Goal: Task Accomplishment & Management: Manage account settings

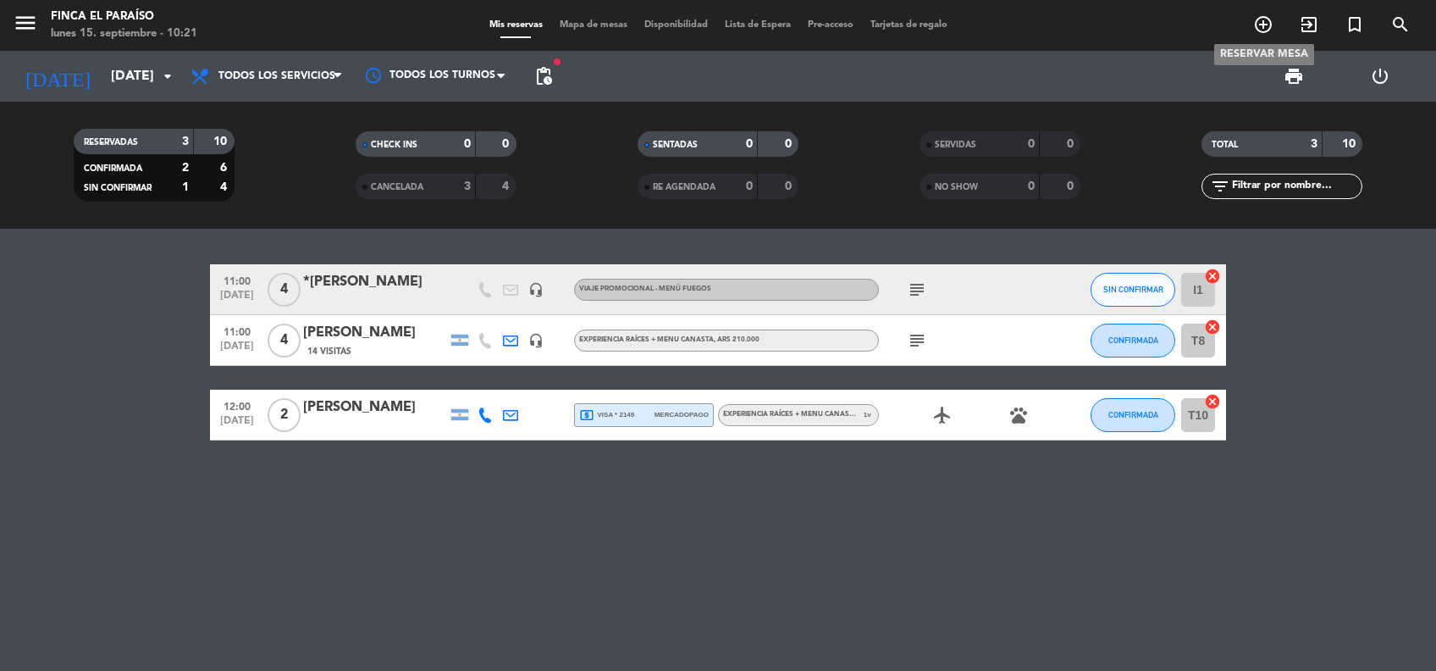
click at [1266, 32] on icon "add_circle_outline" at bounding box center [1263, 24] width 20 height 20
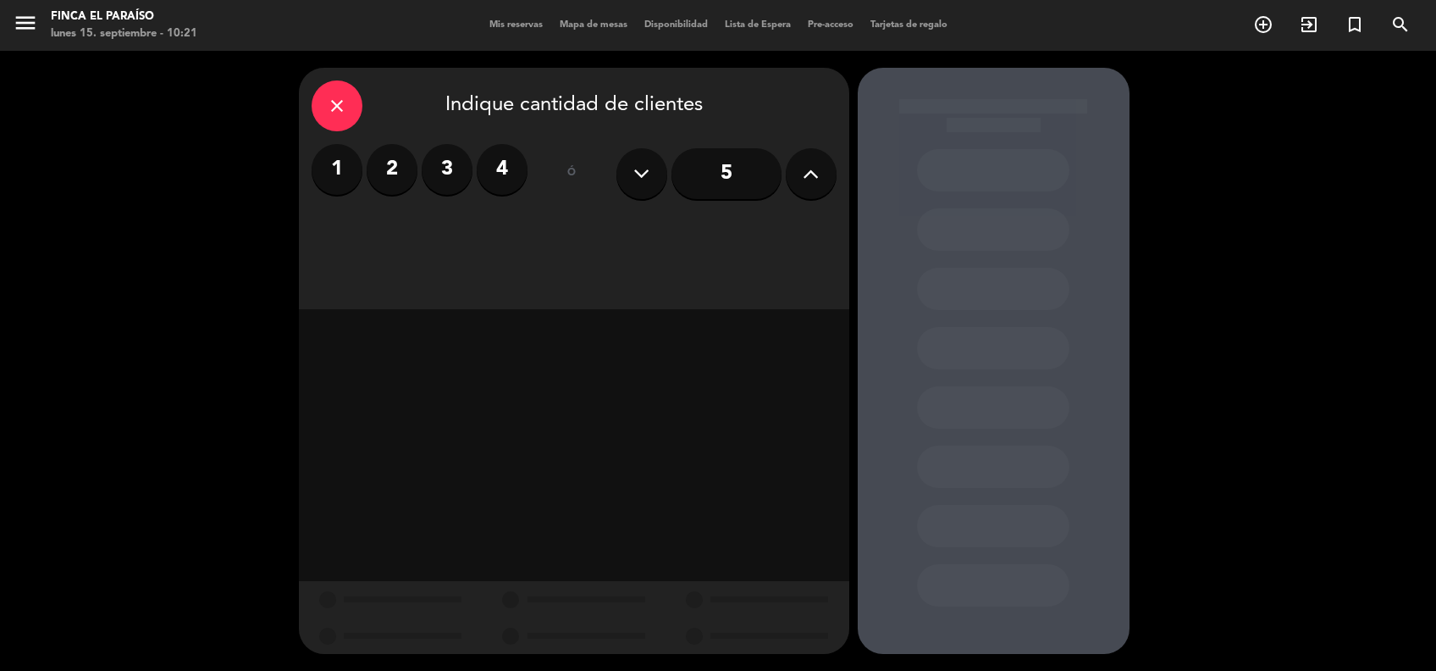
click at [400, 176] on label "2" at bounding box center [392, 169] width 51 height 51
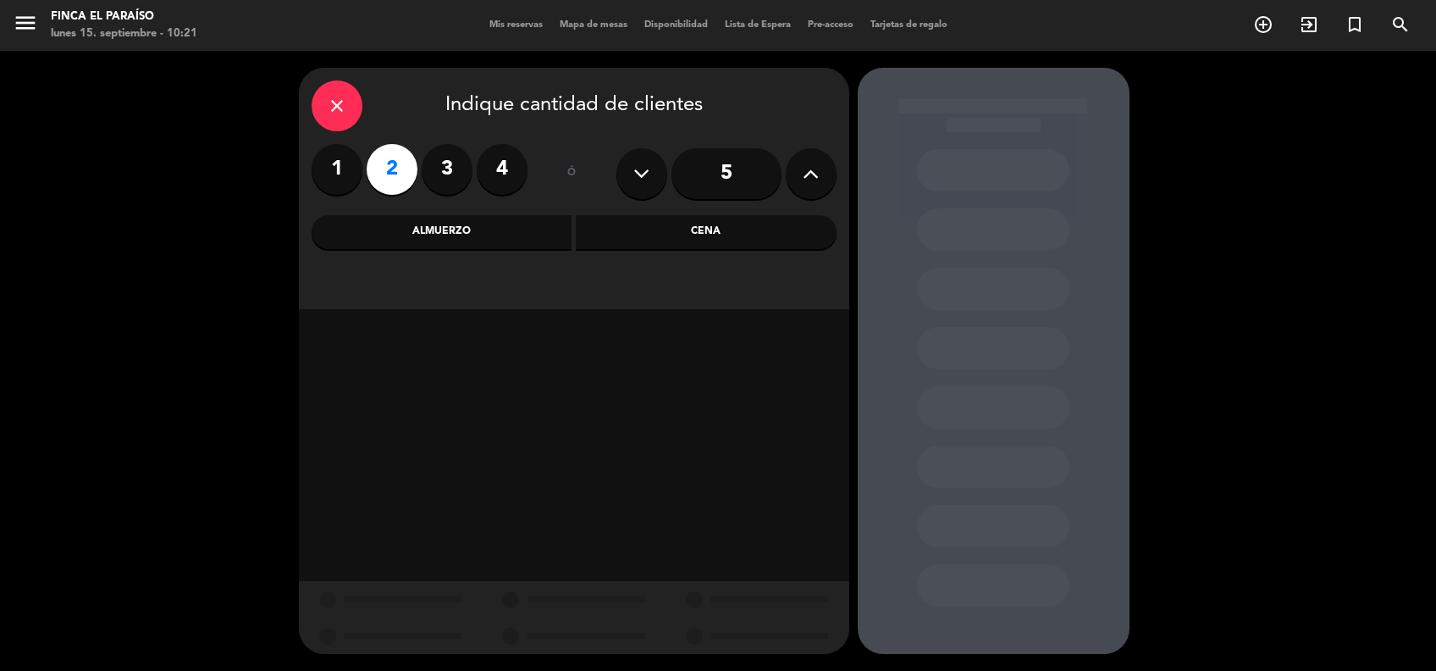
click at [470, 222] on div "Almuerzo" at bounding box center [442, 232] width 261 height 34
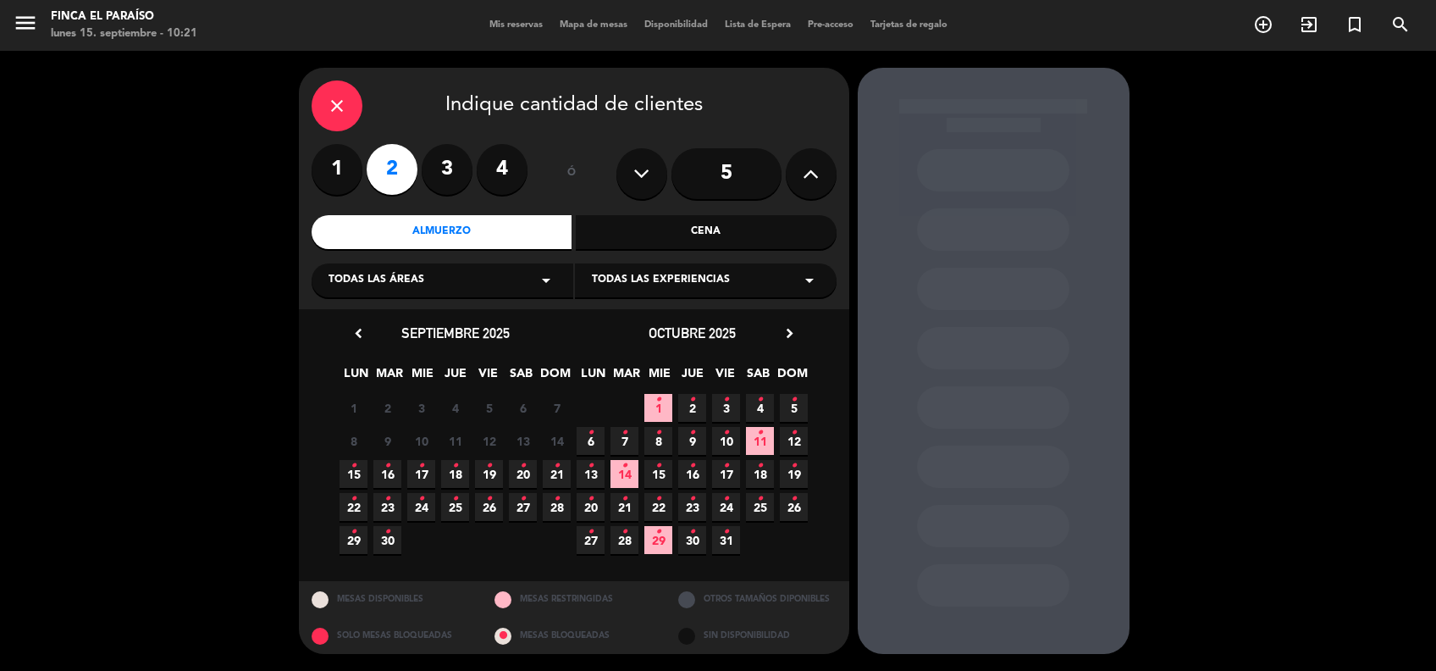
click at [421, 471] on icon "•" at bounding box center [421, 465] width 6 height 27
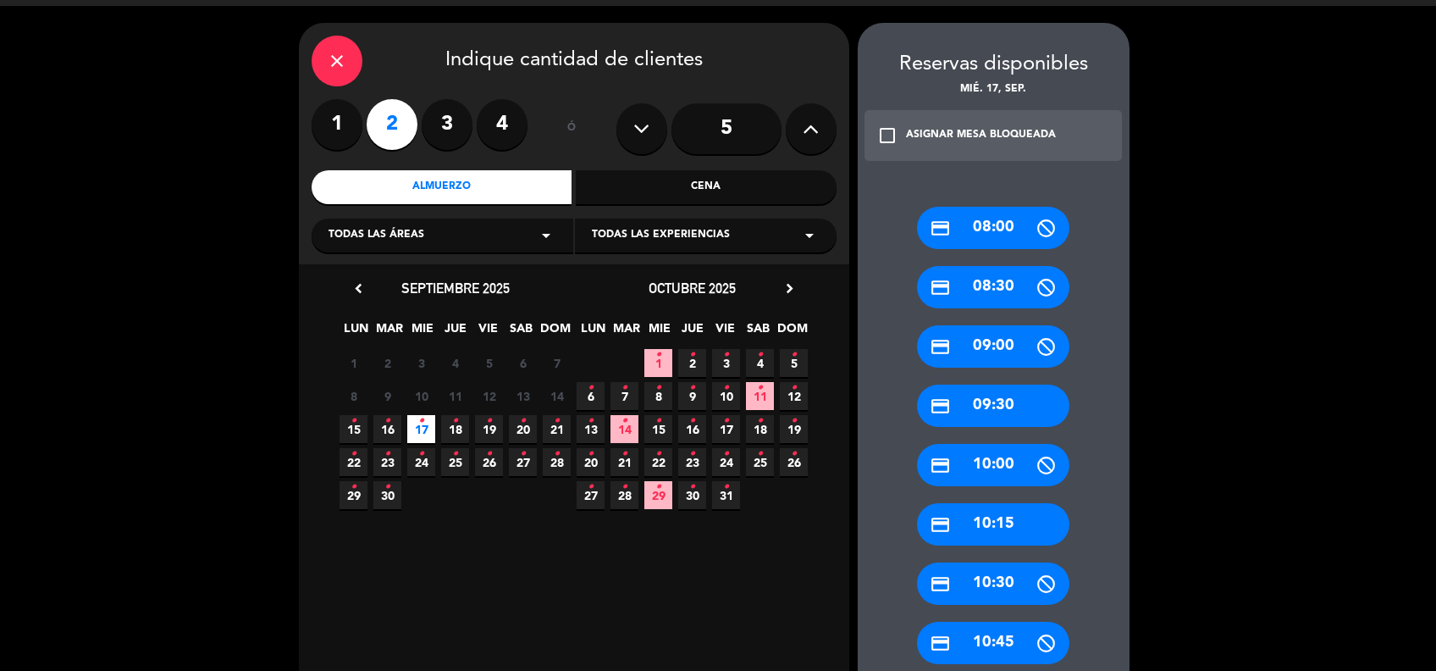
scroll to position [90, 0]
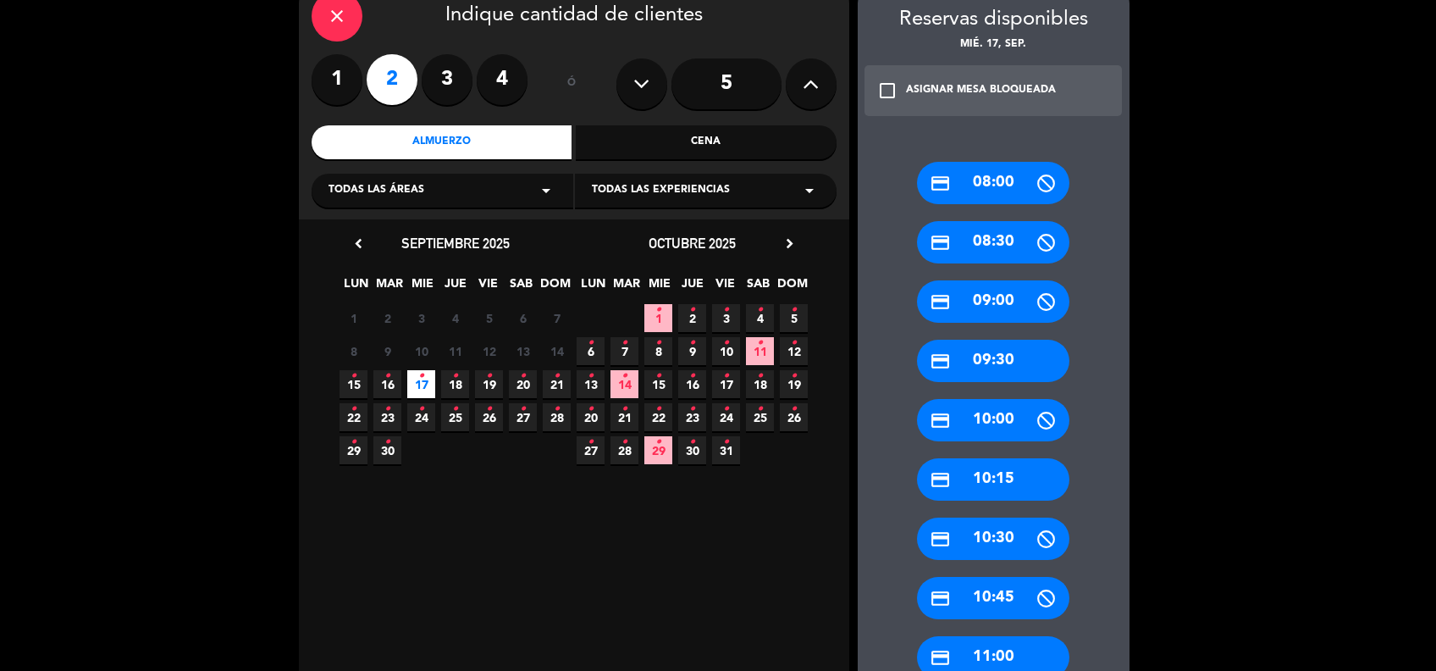
click at [1025, 649] on div "credit_card 11:00" at bounding box center [993, 657] width 152 height 42
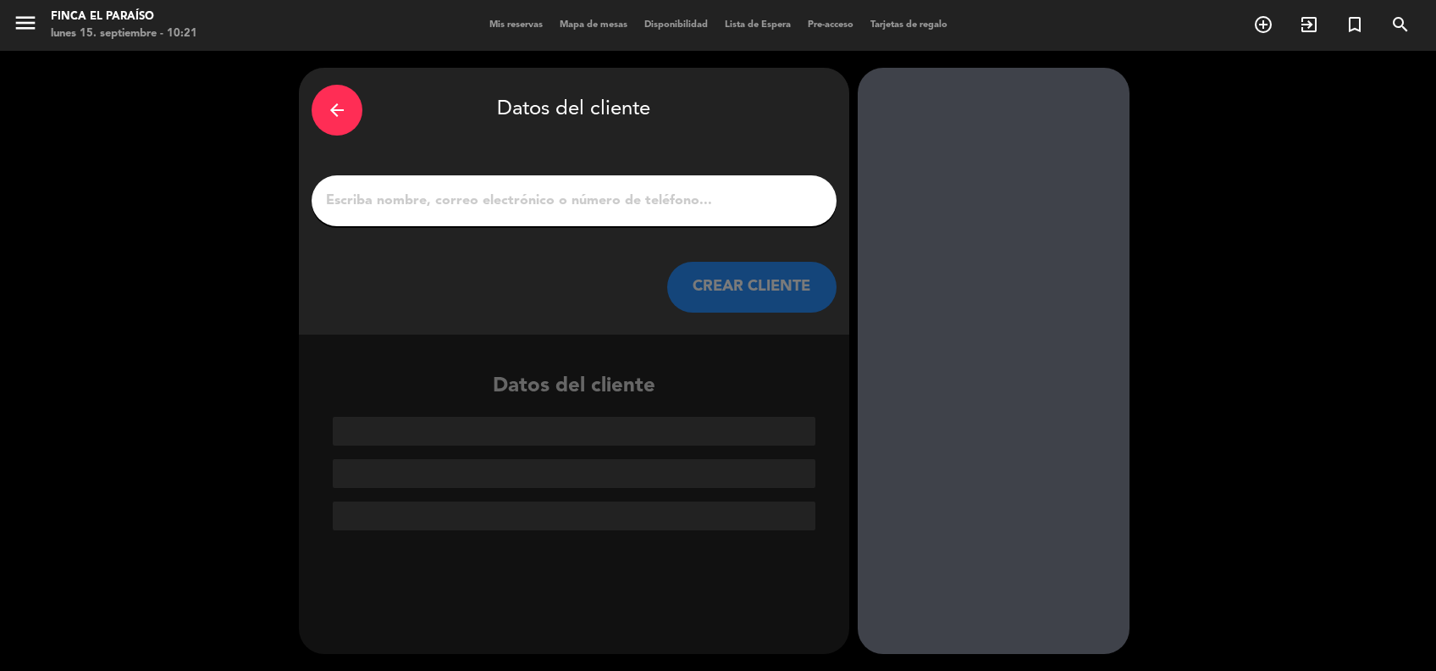
click at [395, 202] on input "1" at bounding box center [574, 201] width 500 height 24
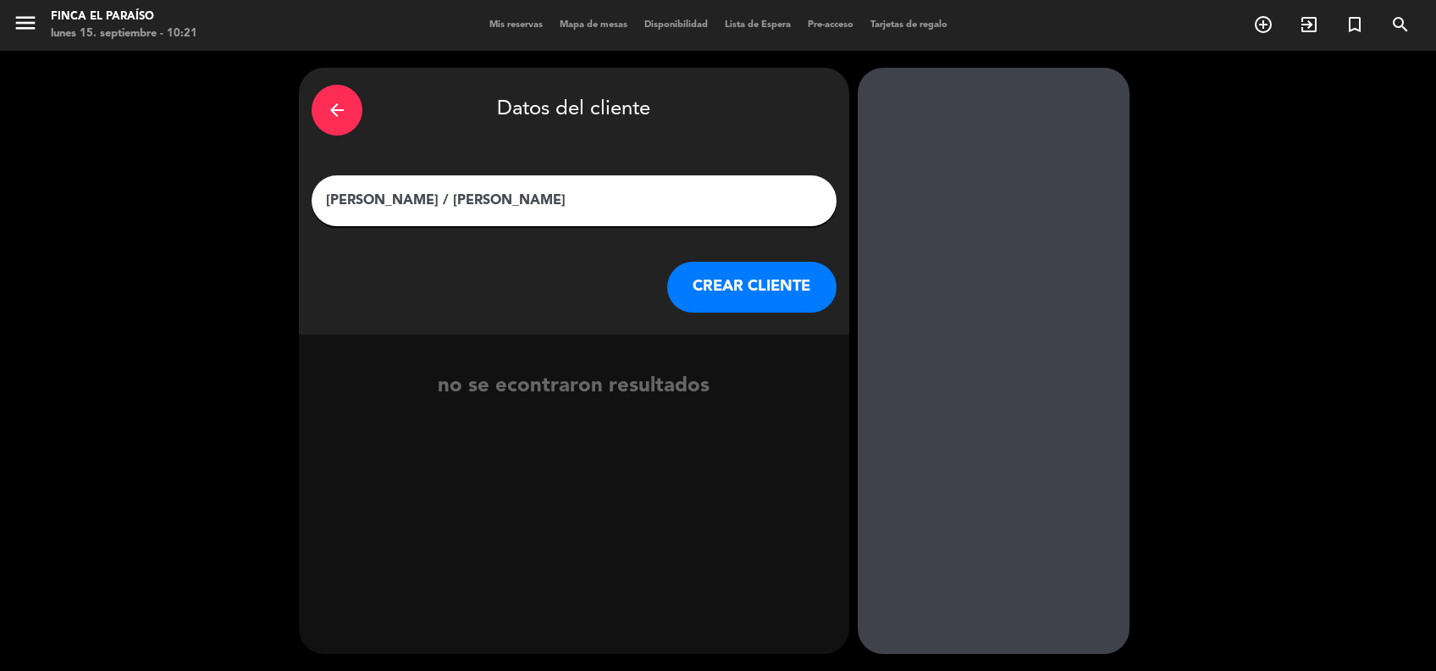
type input "[PERSON_NAME] / [PERSON_NAME]"
click at [783, 302] on button "CREAR CLIENTE" at bounding box center [751, 287] width 169 height 51
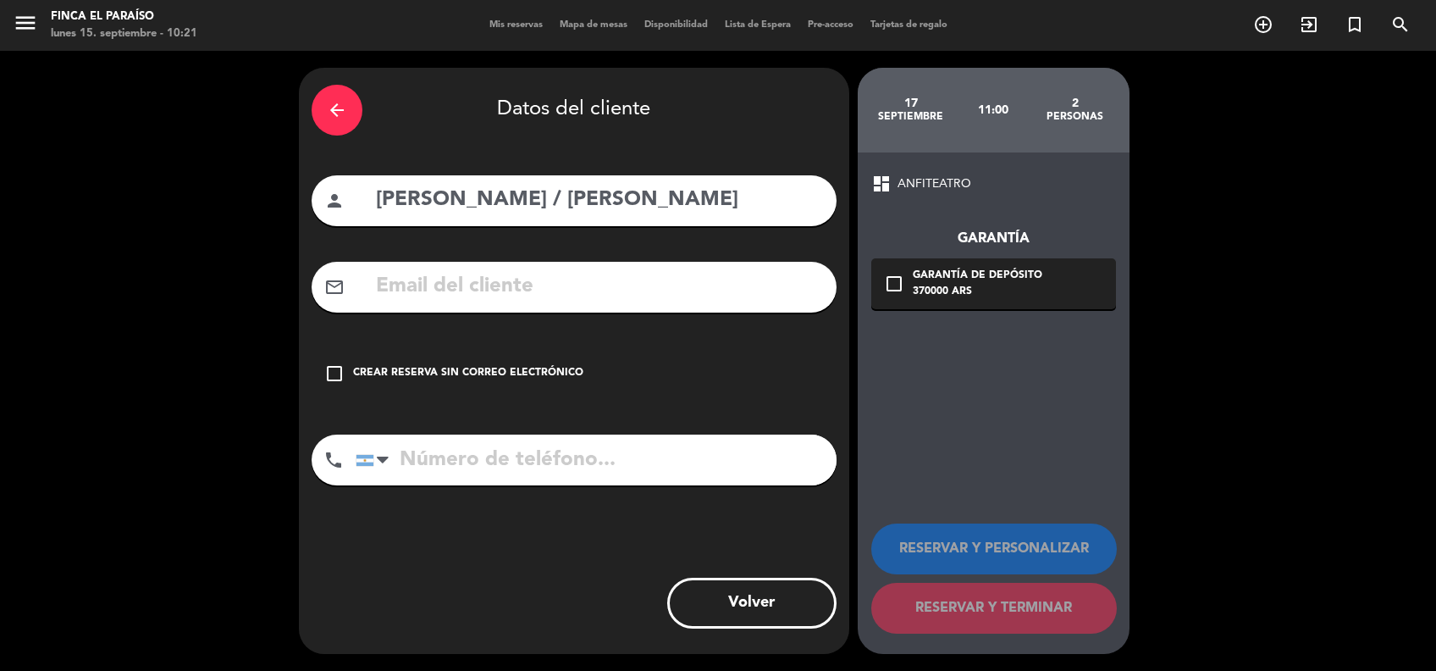
click at [528, 366] on div "Crear reserva sin correo electrónico" at bounding box center [468, 373] width 230 height 17
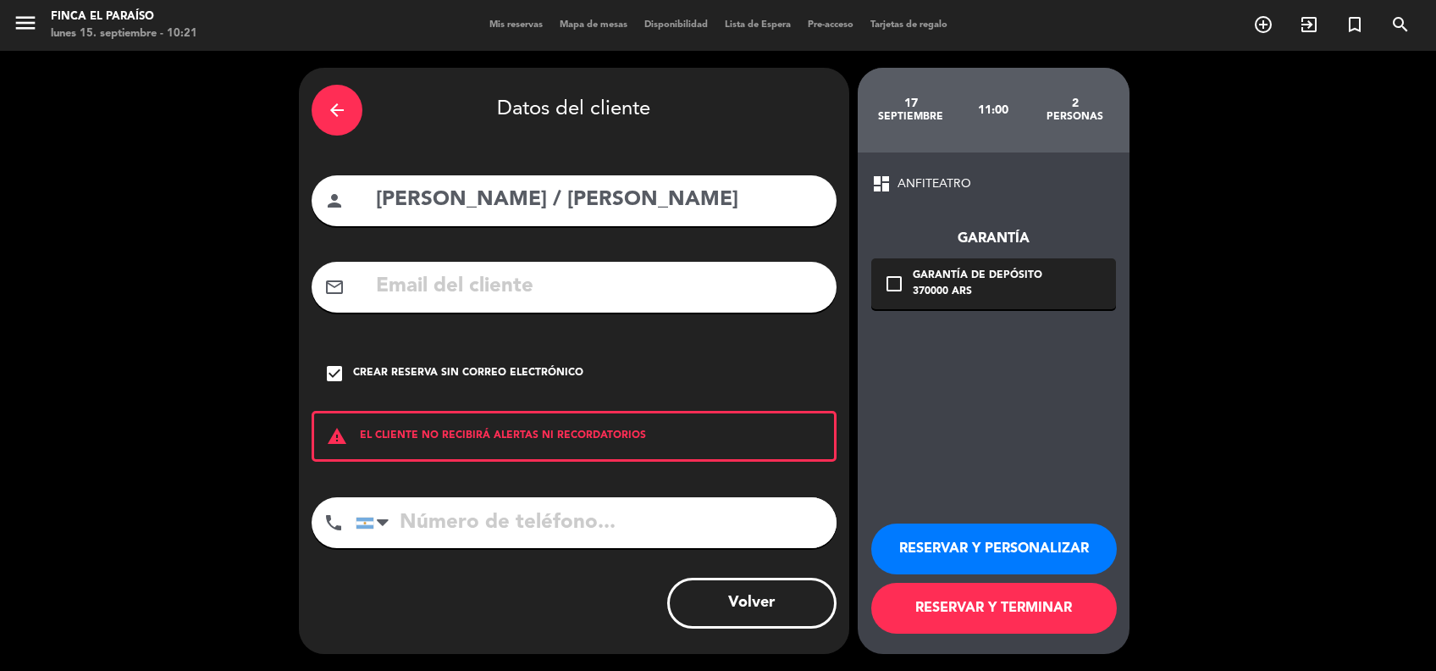
click at [790, 198] on input "[PERSON_NAME] / [PERSON_NAME]" at bounding box center [599, 200] width 450 height 35
type input "[PERSON_NAME] / [PERSON_NAME]"
click at [404, 374] on div "Crear reserva sin correo electrónico" at bounding box center [468, 373] width 230 height 17
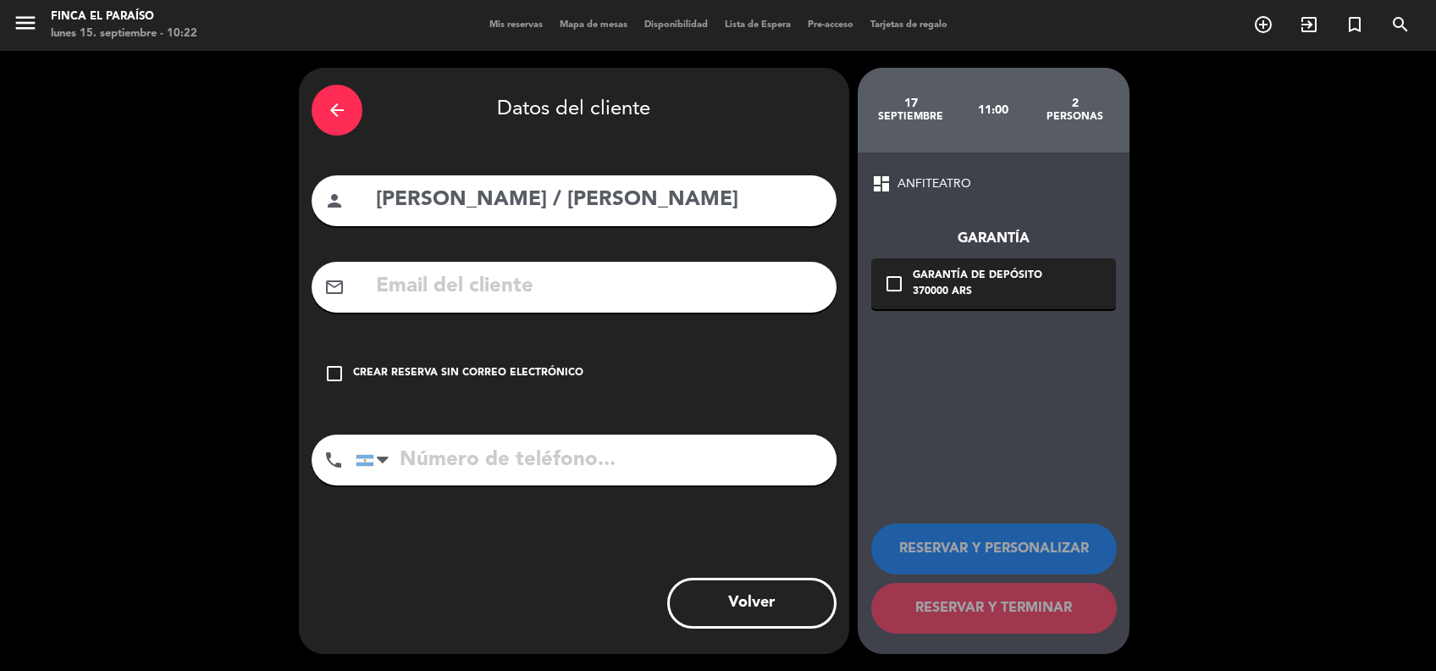
click at [495, 284] on input "text" at bounding box center [599, 286] width 450 height 35
paste input "[DOMAIN_NAME][EMAIL_ADDRESS][DOMAIN_NAME]"
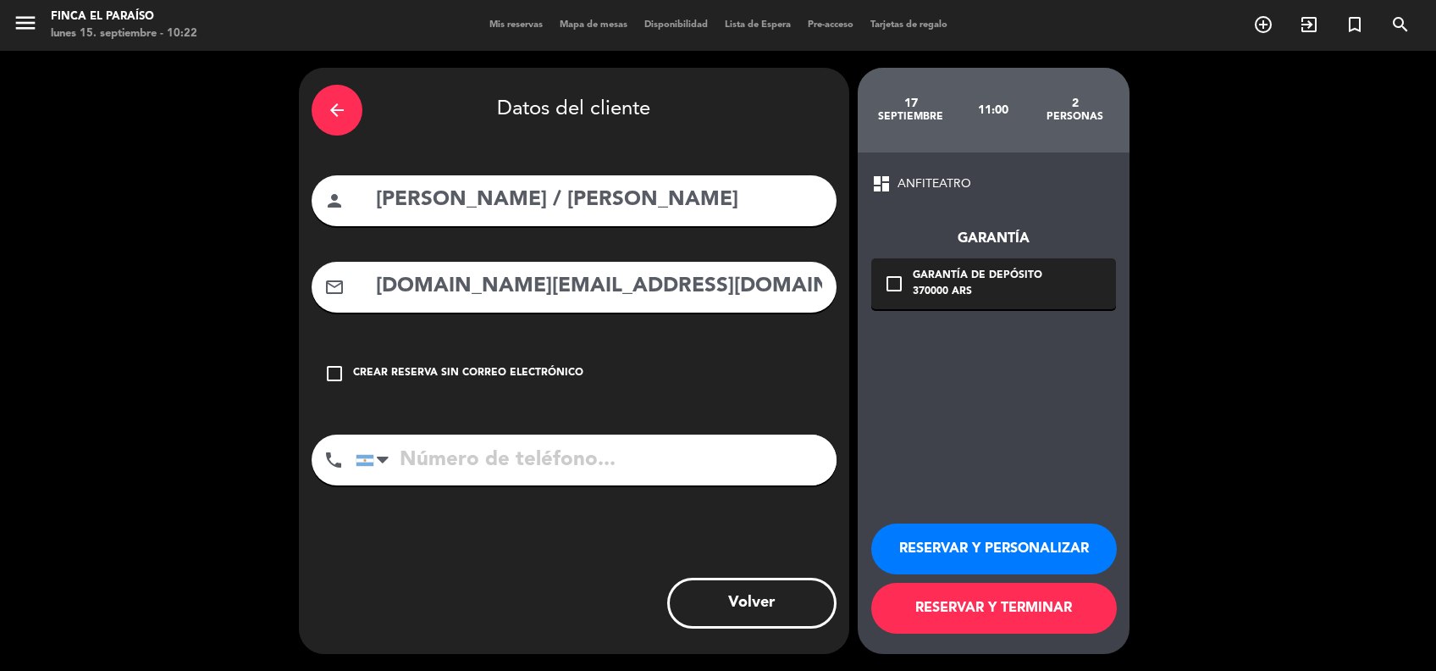
type input "[DOMAIN_NAME][EMAIL_ADDRESS][DOMAIN_NAME]"
click at [760, 221] on div "person [PERSON_NAME] / [PERSON_NAME] [PERSON_NAME]" at bounding box center [574, 200] width 525 height 51
click at [739, 198] on input "[PERSON_NAME] / [PERSON_NAME]" at bounding box center [599, 200] width 450 height 35
click at [1021, 537] on button "RESERVAR Y PERSONALIZAR" at bounding box center [994, 548] width 246 height 51
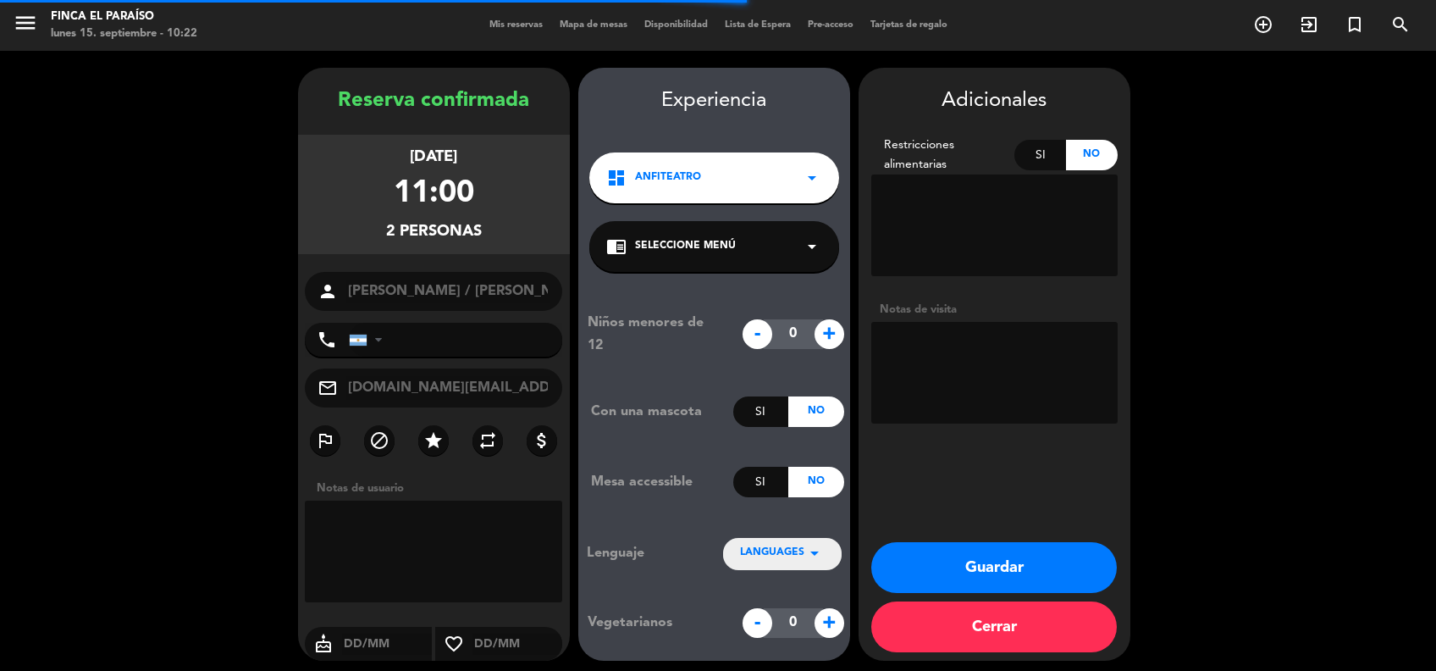
scroll to position [6, 0]
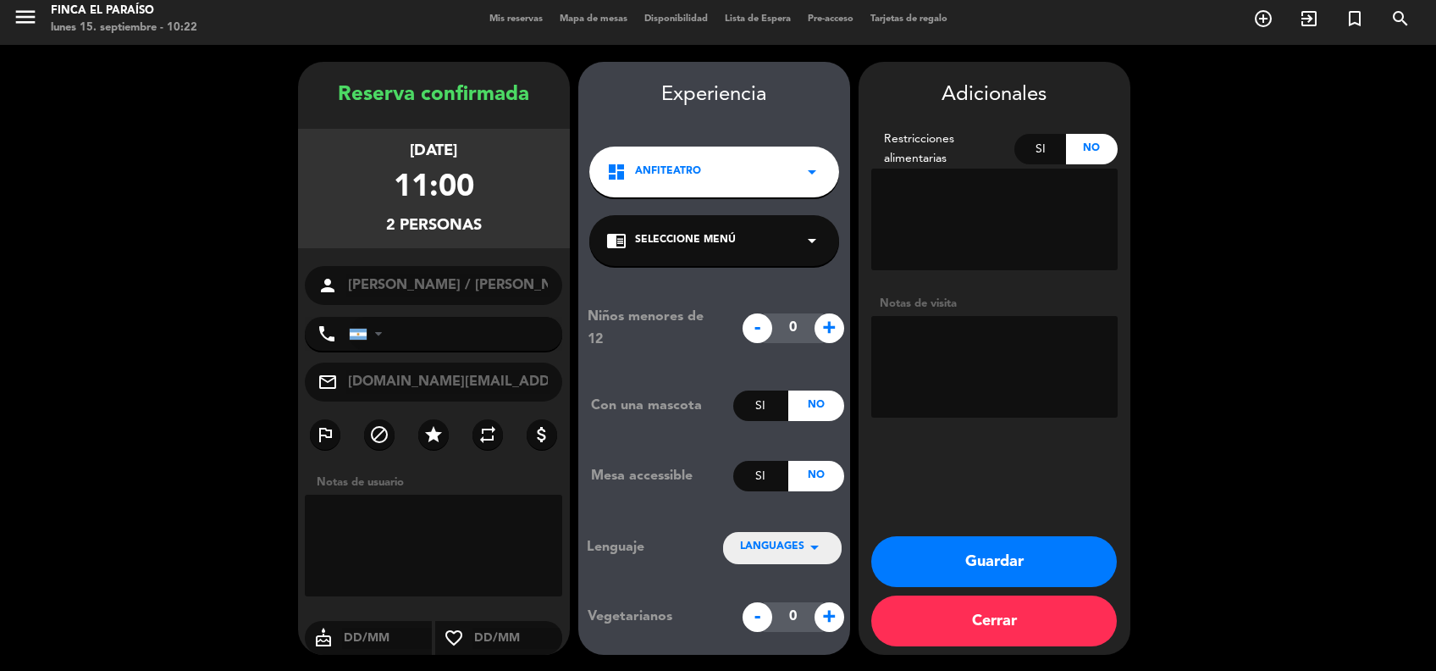
click at [920, 331] on textarea at bounding box center [994, 367] width 246 height 102
click at [1021, 395] on textarea at bounding box center [994, 367] width 246 height 102
type textarea "Canasta, invitadas FEP. De Recepción de la [PERSON_NAME]."
click at [714, 174] on div "dashboard ANFITEATRO arrow_drop_down" at bounding box center [714, 171] width 250 height 51
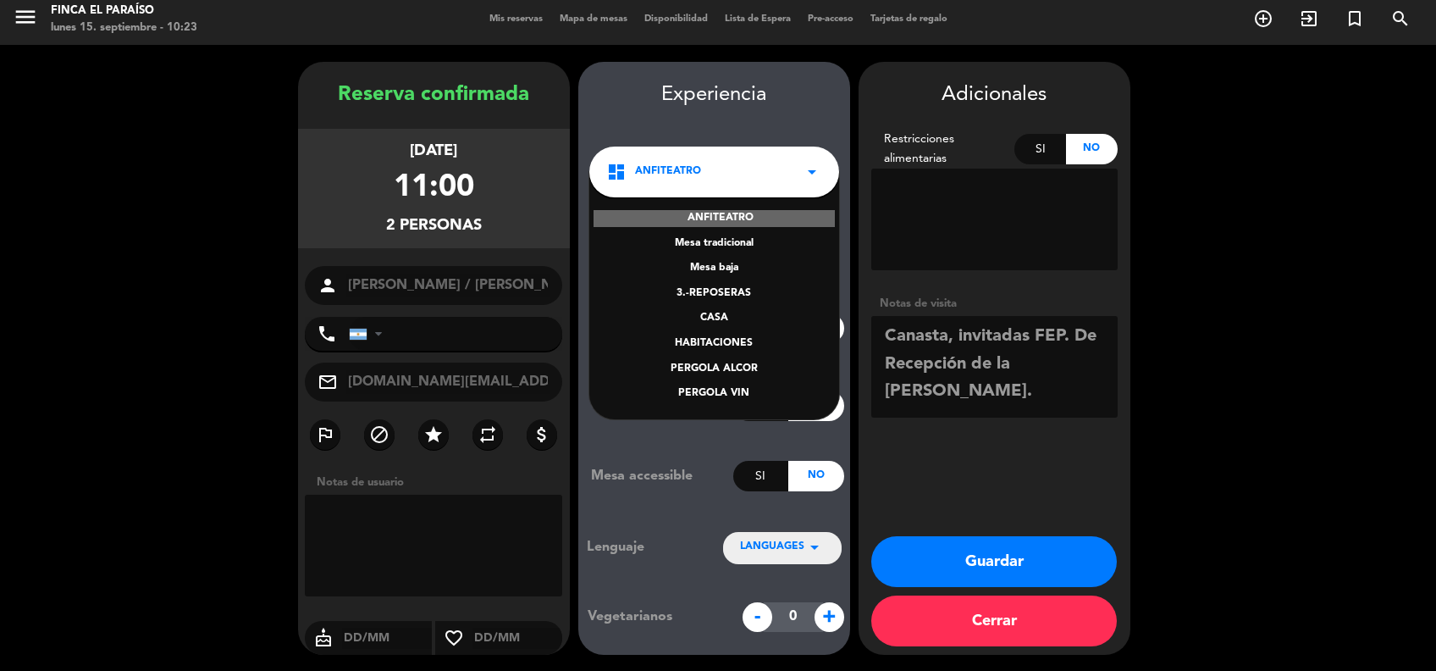
click at [734, 241] on div "Mesa tradicional" at bounding box center [714, 243] width 216 height 17
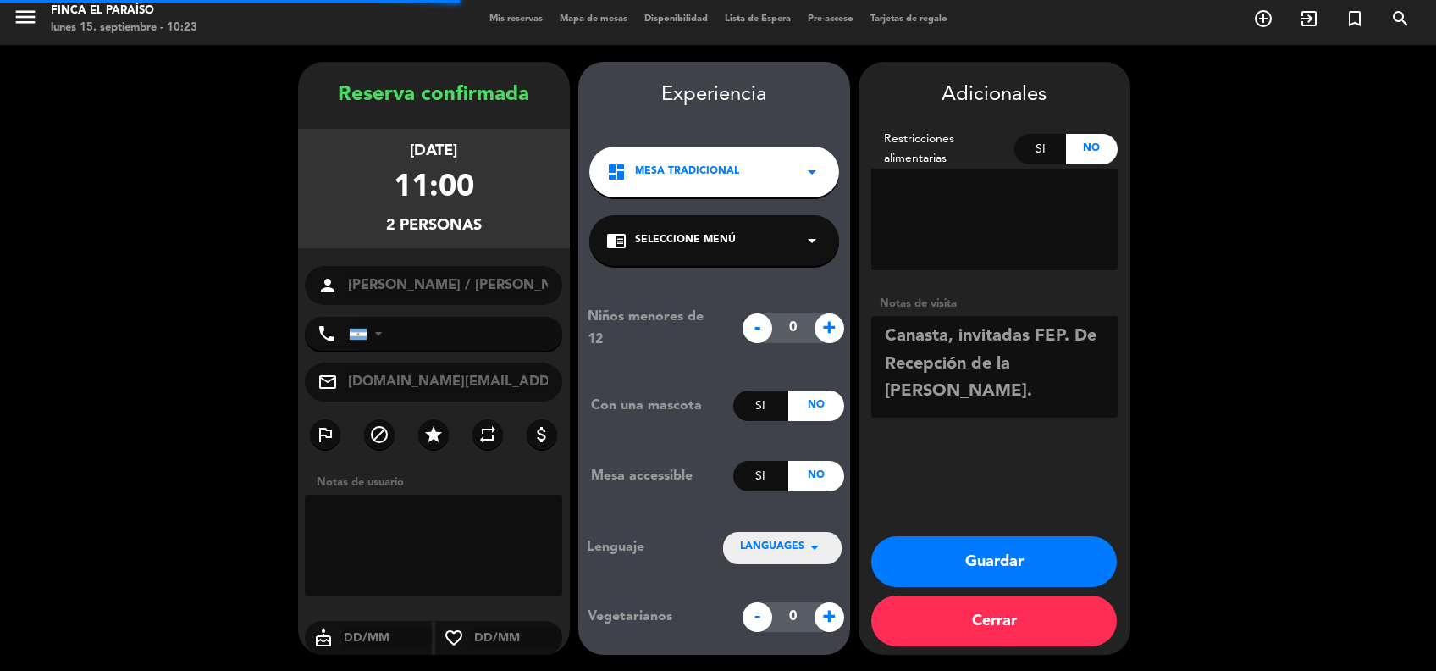
click at [704, 238] on span "Seleccione Menú" at bounding box center [685, 240] width 101 height 17
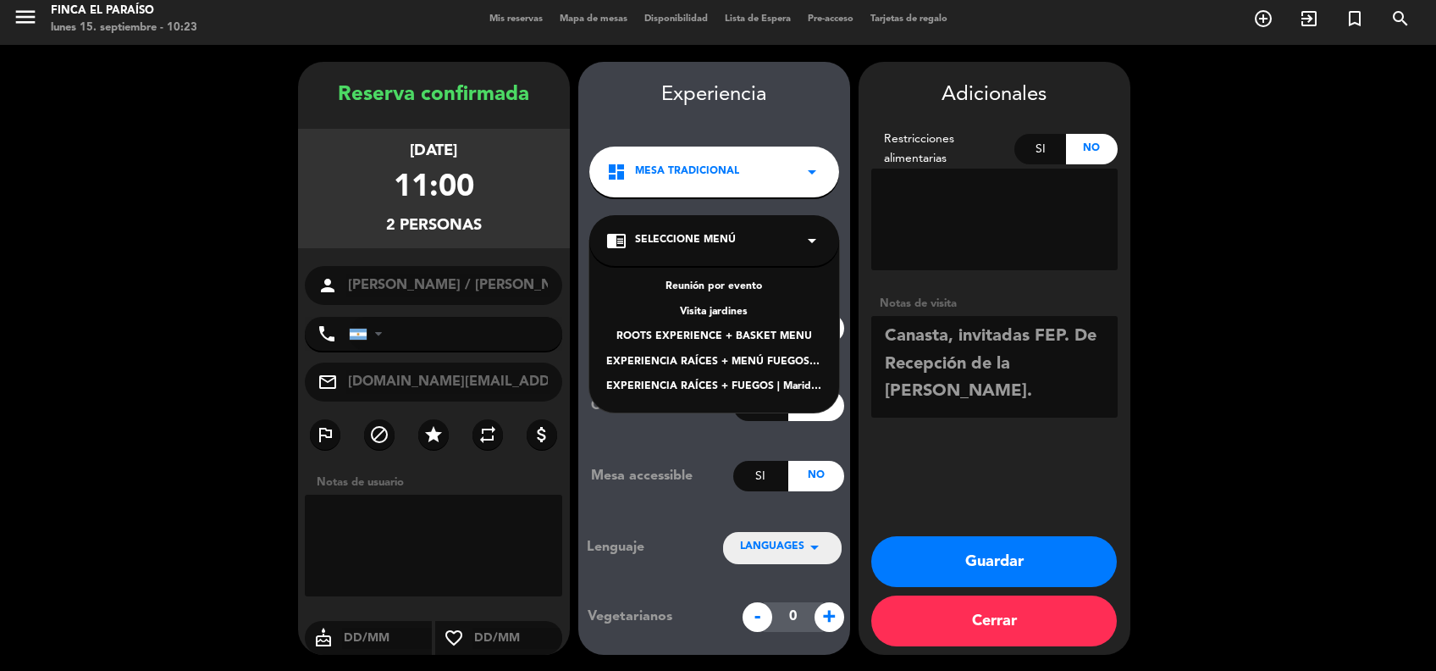
click at [770, 331] on div "ROOTS EXPERIENCE + BASKET MENU" at bounding box center [714, 337] width 216 height 17
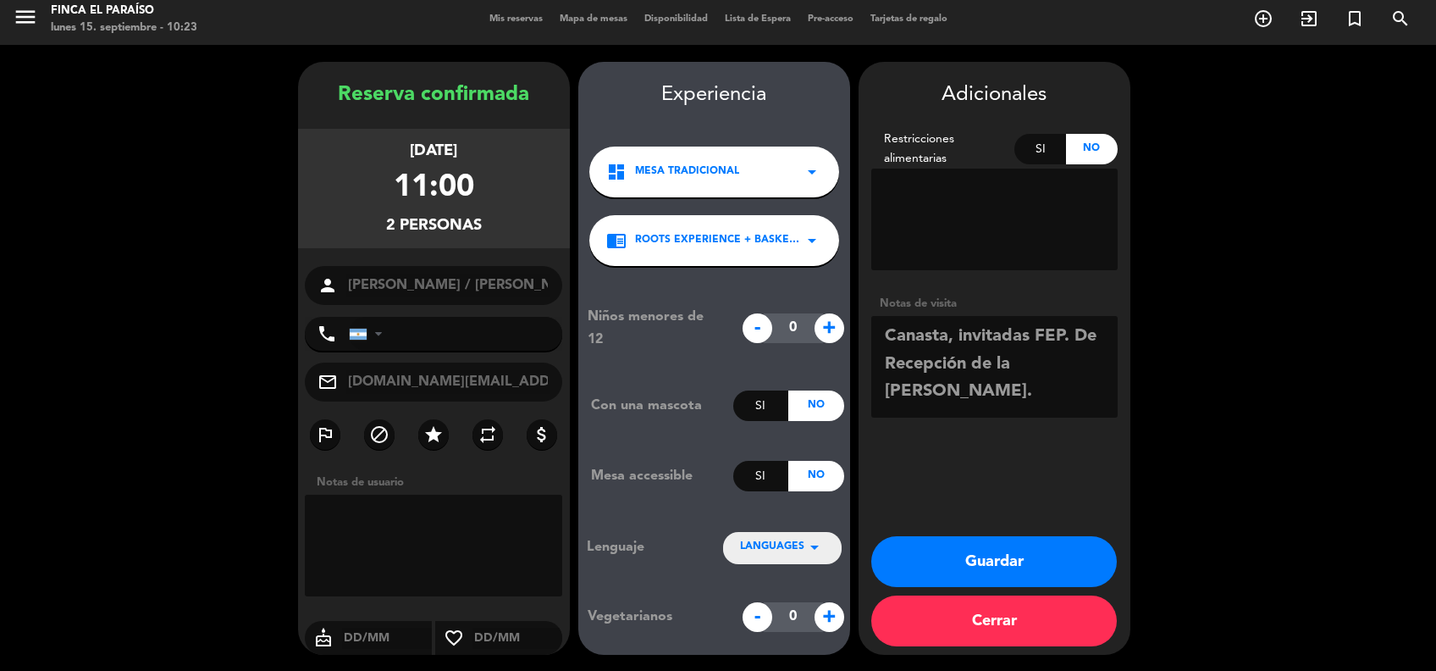
click at [985, 572] on button "Guardar" at bounding box center [994, 561] width 246 height 51
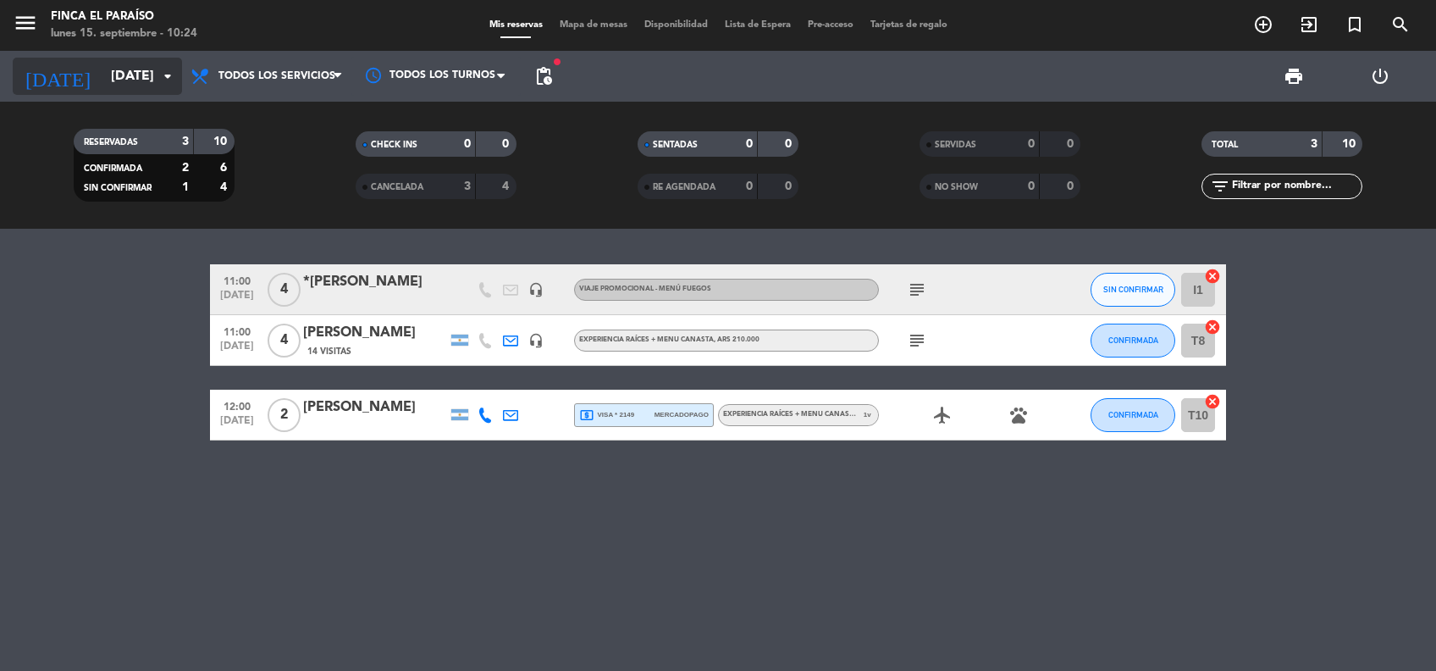
click at [117, 64] on input "[DATE]" at bounding box center [191, 76] width 179 height 33
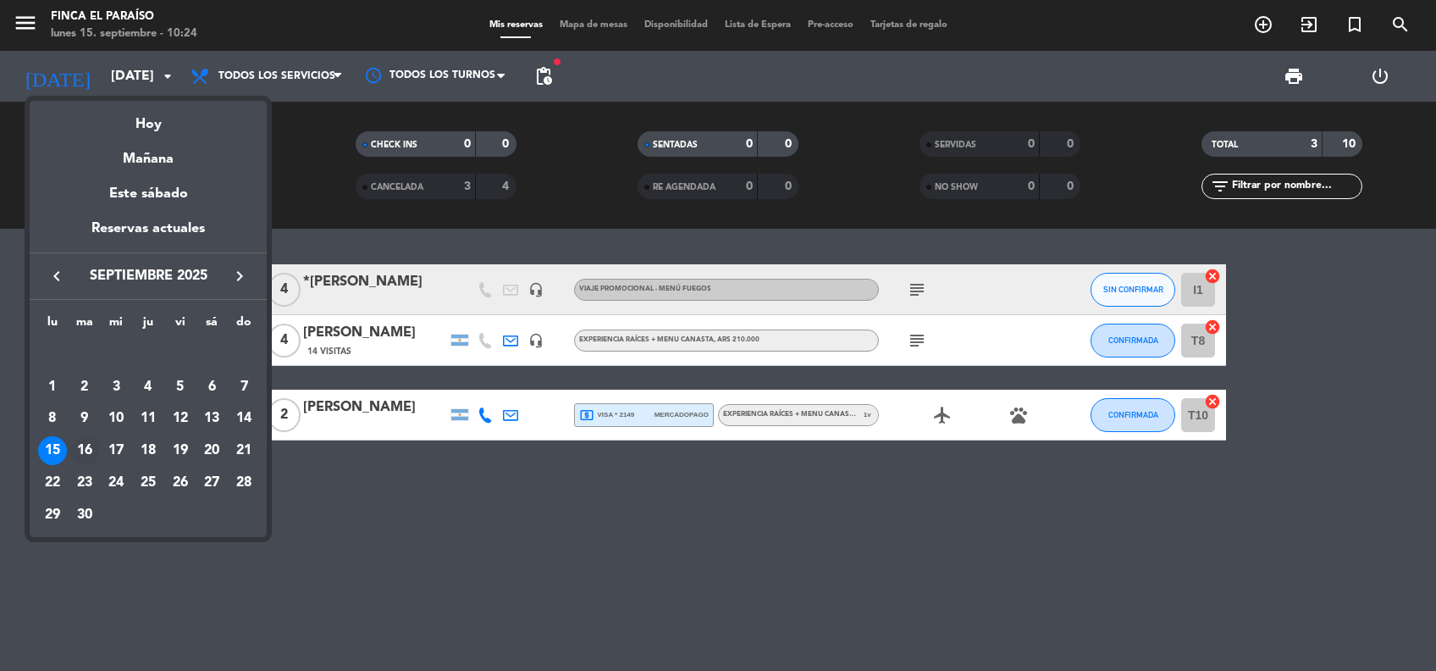
click at [92, 443] on div "16" at bounding box center [84, 450] width 29 height 29
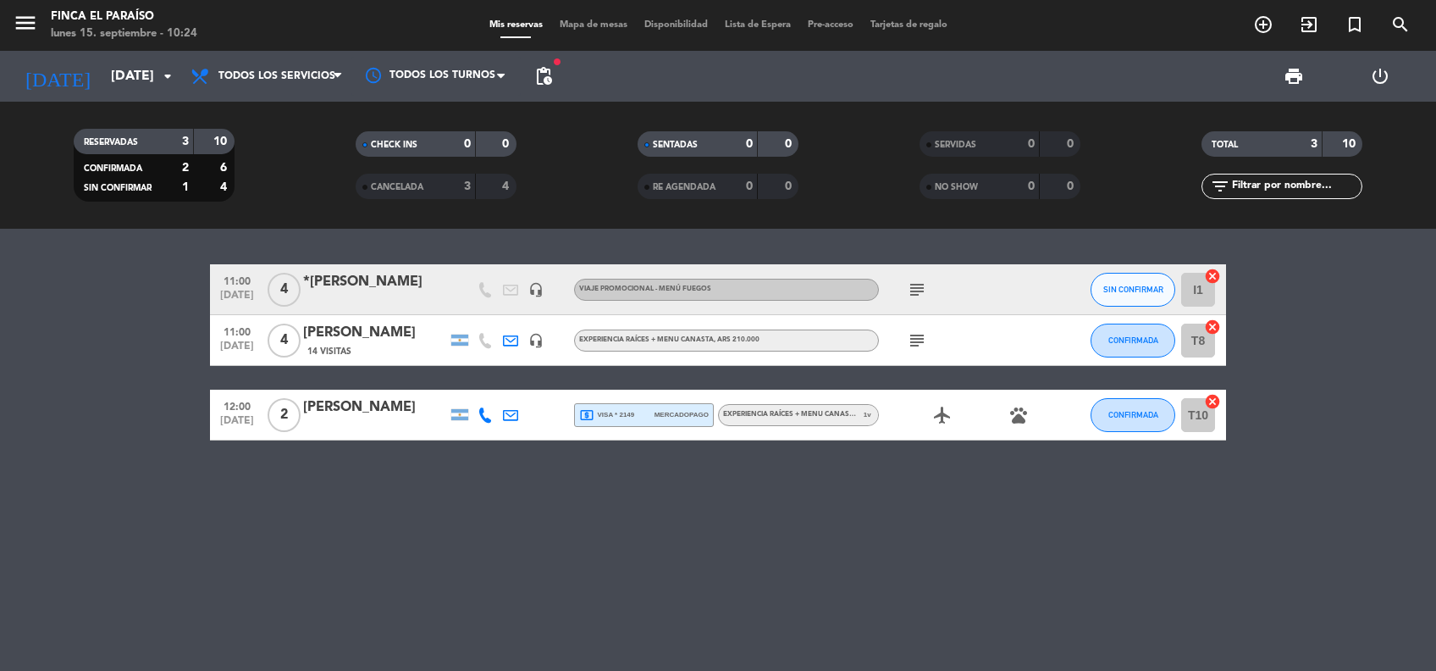
type input "[DATE]"
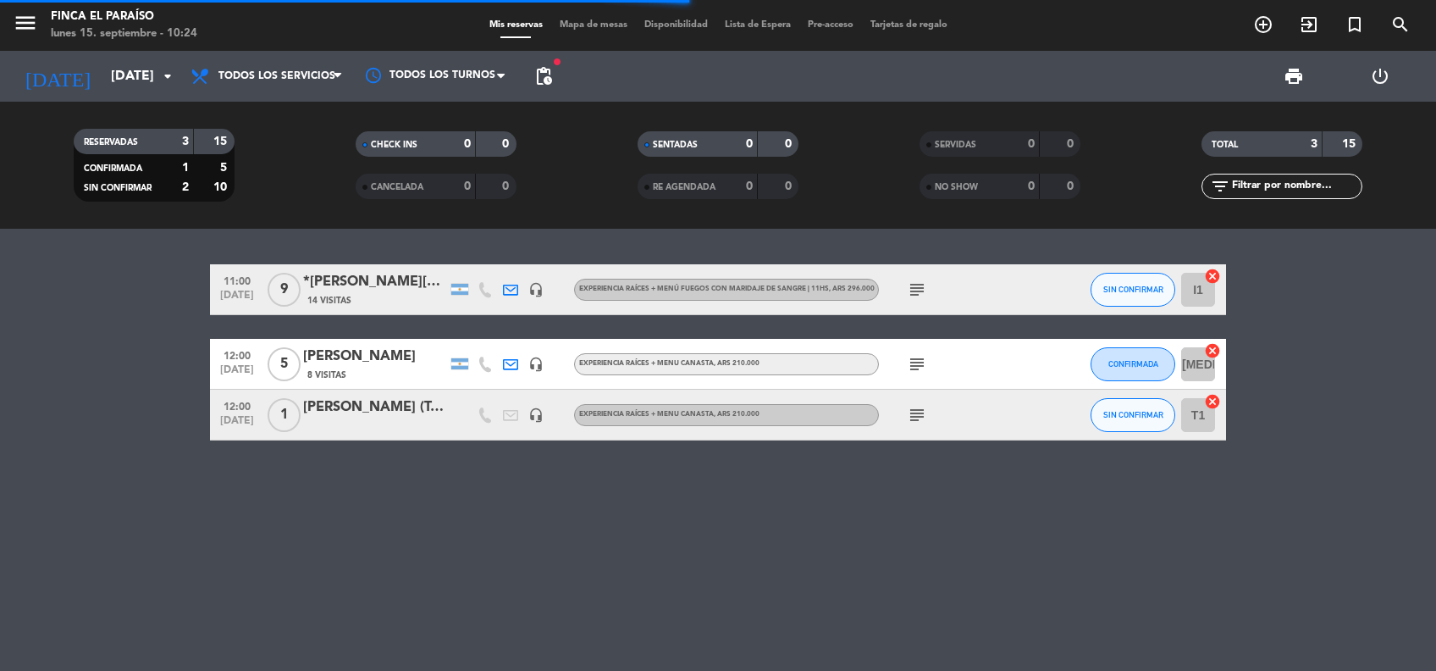
click at [414, 271] on div "*[PERSON_NAME][DATE]" at bounding box center [375, 282] width 144 height 22
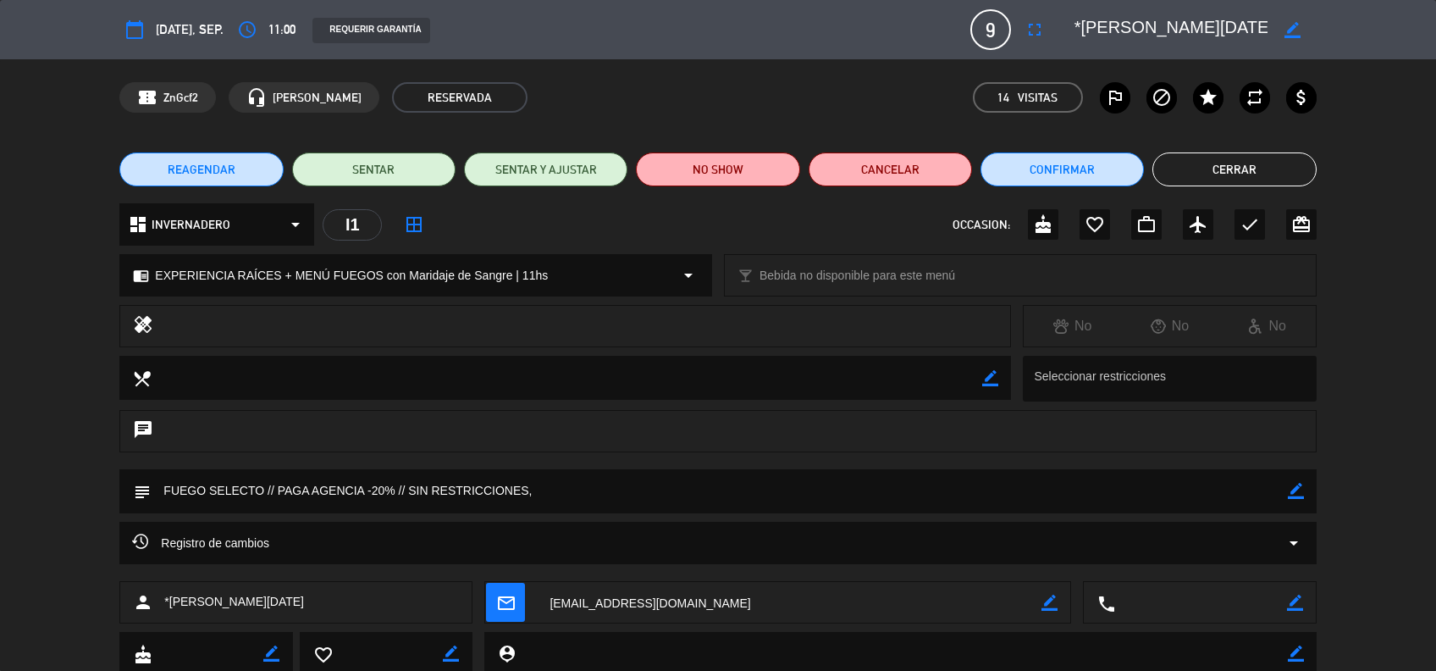
click at [1291, 494] on icon "border_color" at bounding box center [1296, 491] width 16 height 16
click at [1297, 498] on icon at bounding box center [1296, 491] width 16 height 16
click at [1285, 32] on icon "border_color" at bounding box center [1292, 30] width 16 height 16
type textarea "*"
paste textarea "[PERSON_NAME]"
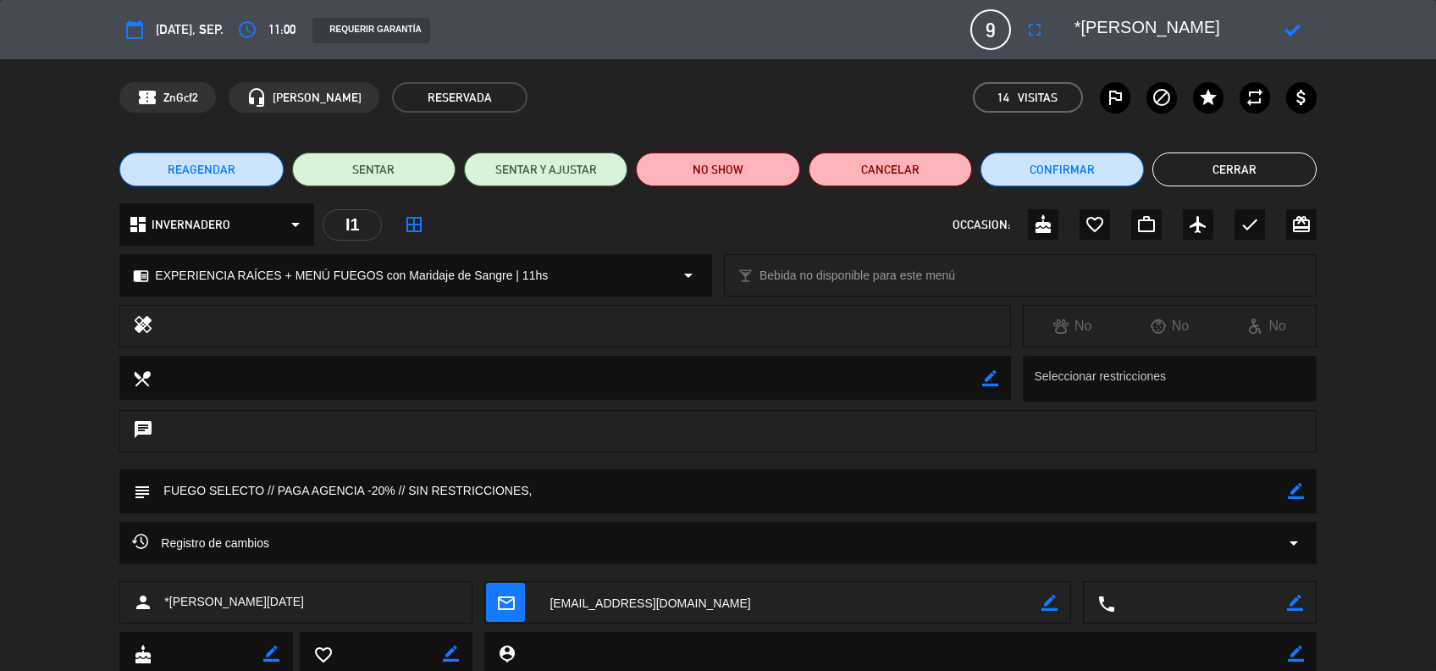
scroll to position [0, 1]
type textarea "*[PERSON_NAME]"
click at [1289, 34] on icon at bounding box center [1292, 30] width 16 height 16
click at [1241, 174] on button "Cerrar" at bounding box center [1233, 169] width 163 height 34
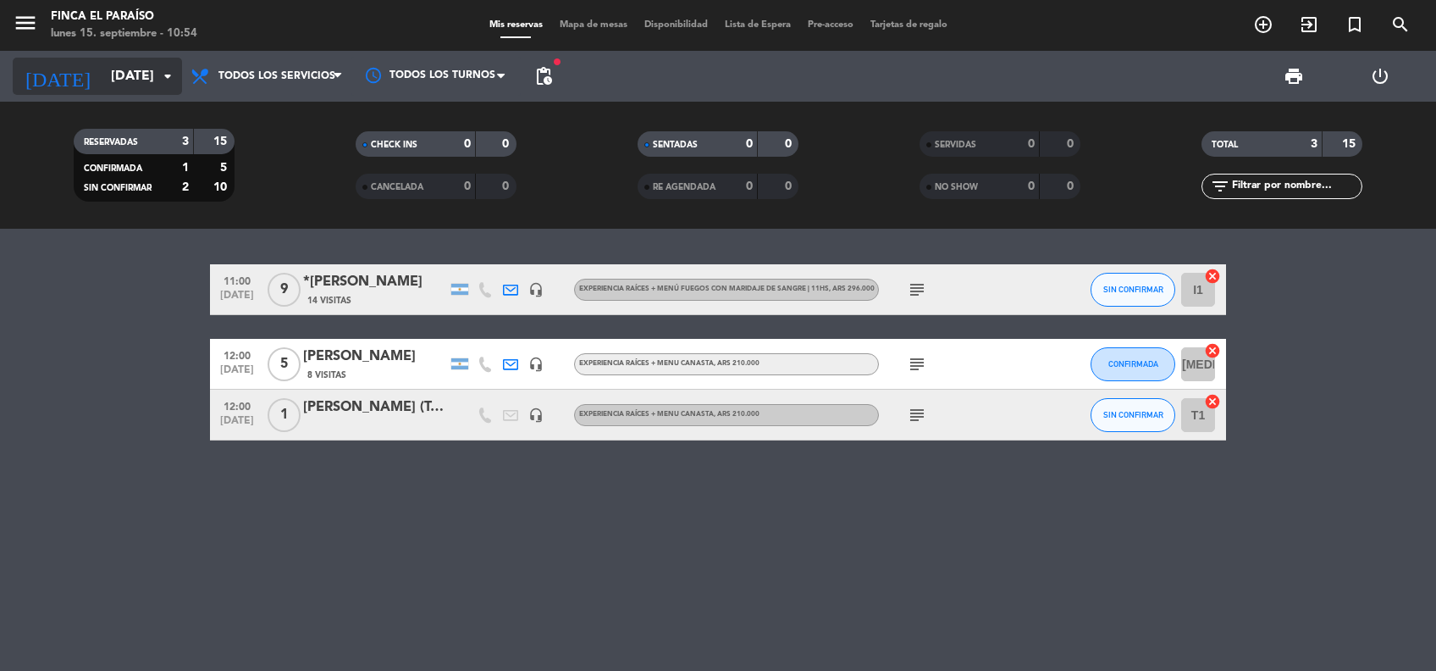
click at [115, 87] on input "[DATE]" at bounding box center [191, 76] width 179 height 33
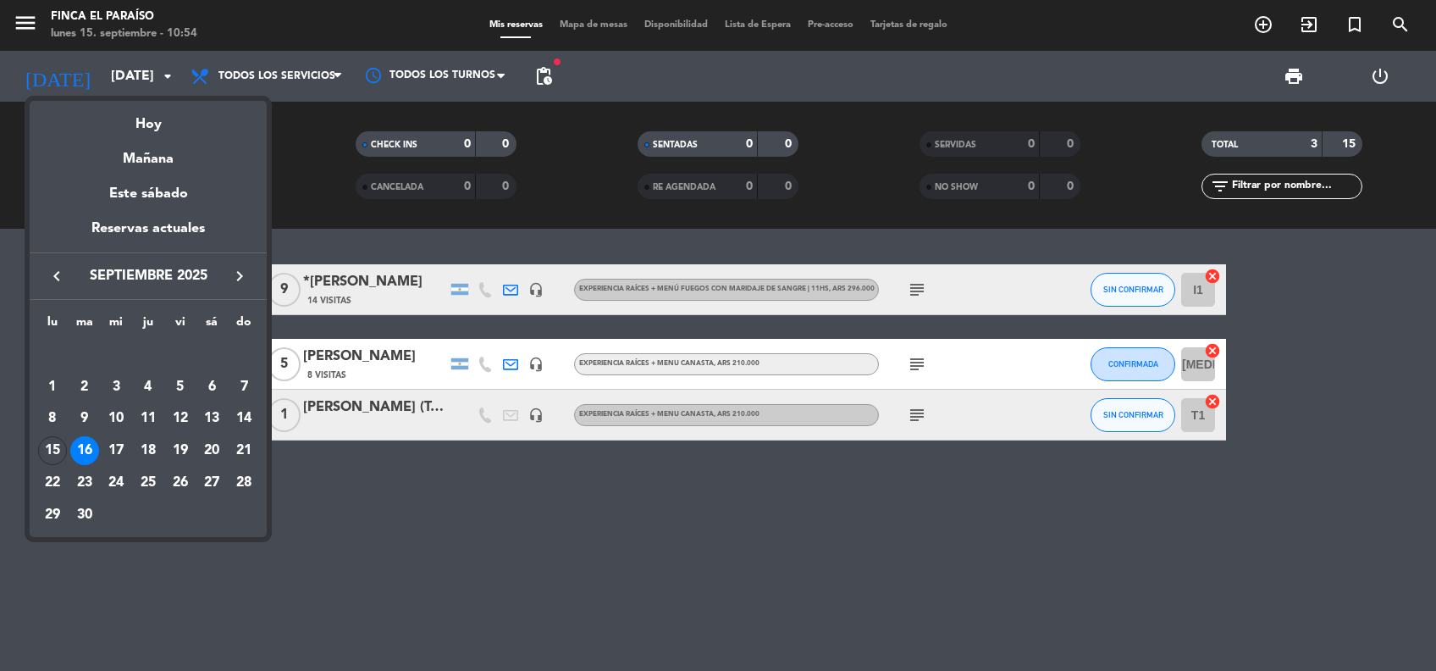
click at [447, 528] on div at bounding box center [718, 335] width 1436 height 671
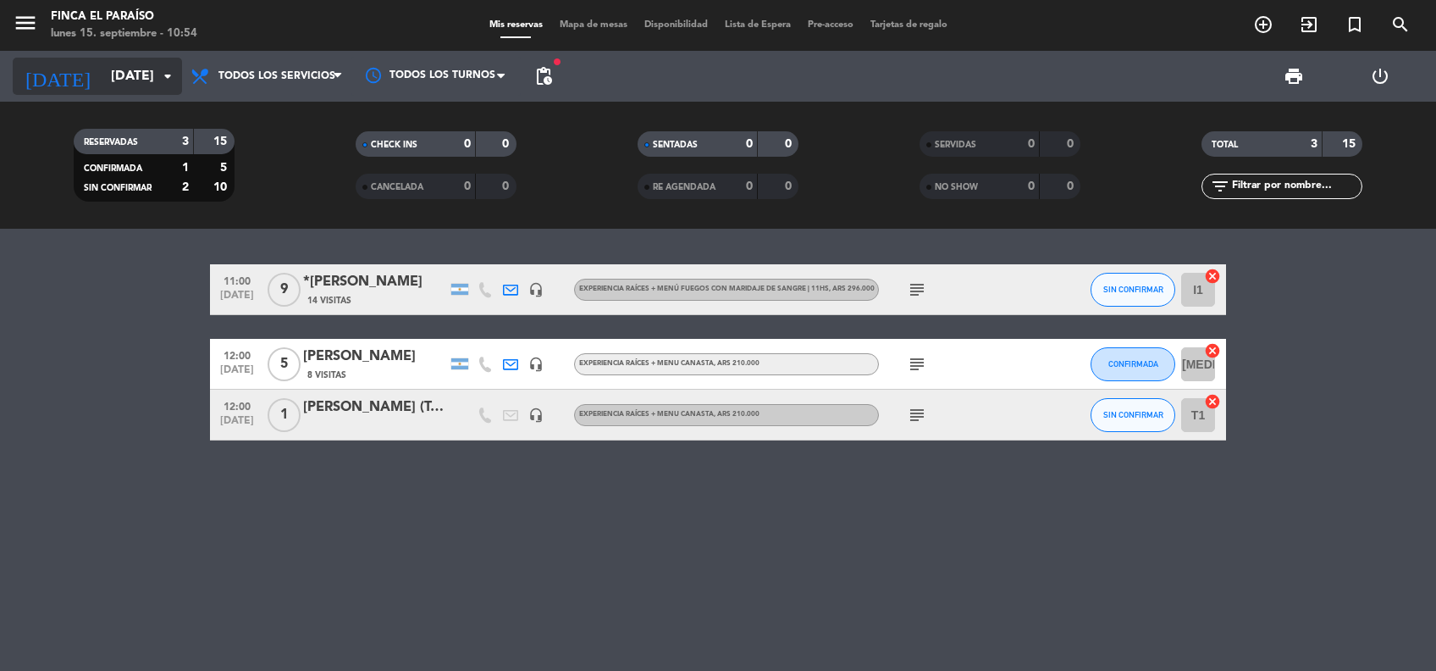
click at [102, 73] on input "[DATE]" at bounding box center [191, 76] width 179 height 33
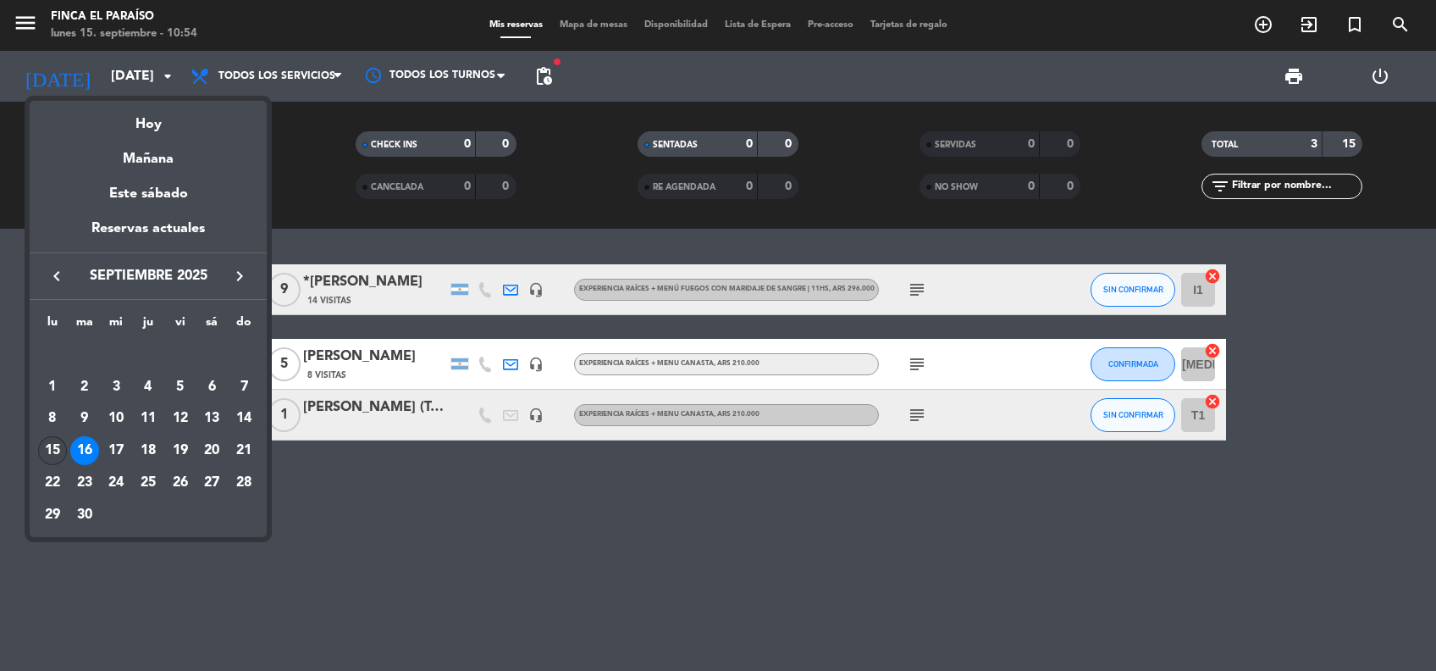
click at [56, 447] on div "15" at bounding box center [52, 450] width 29 height 29
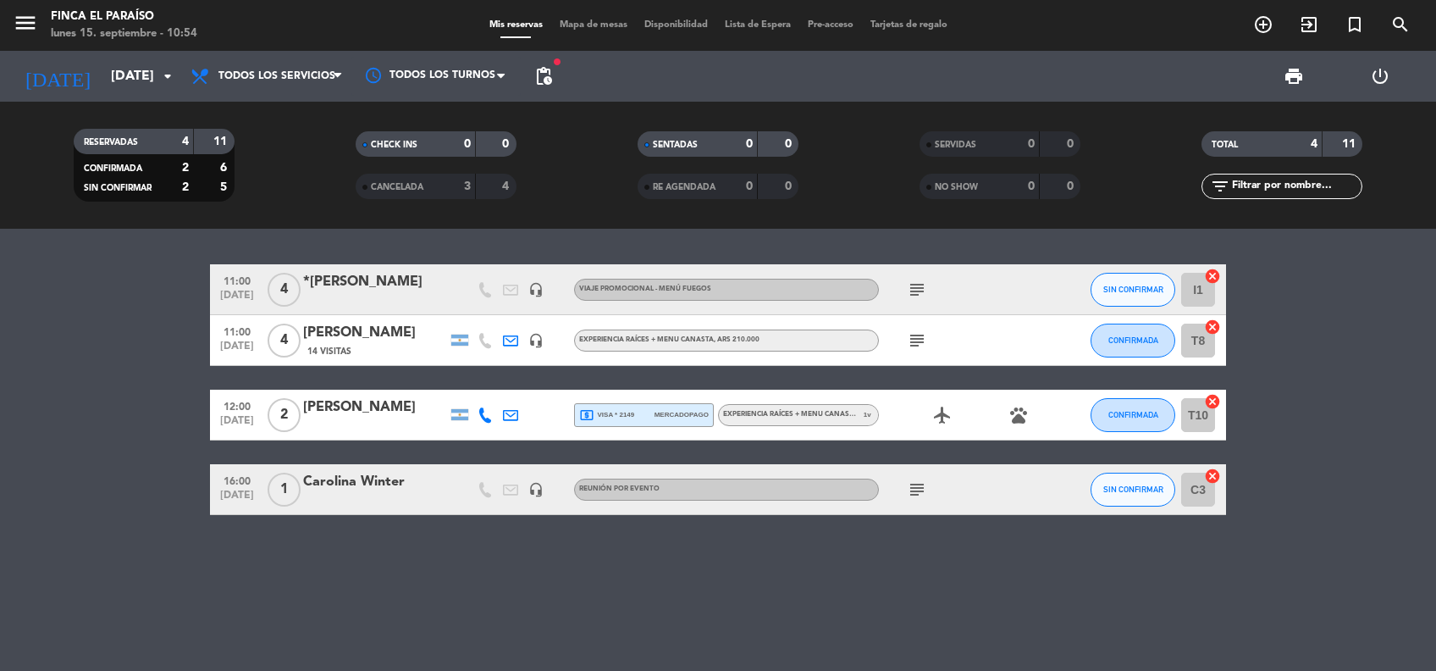
click at [908, 339] on icon "subject" at bounding box center [917, 340] width 20 height 20
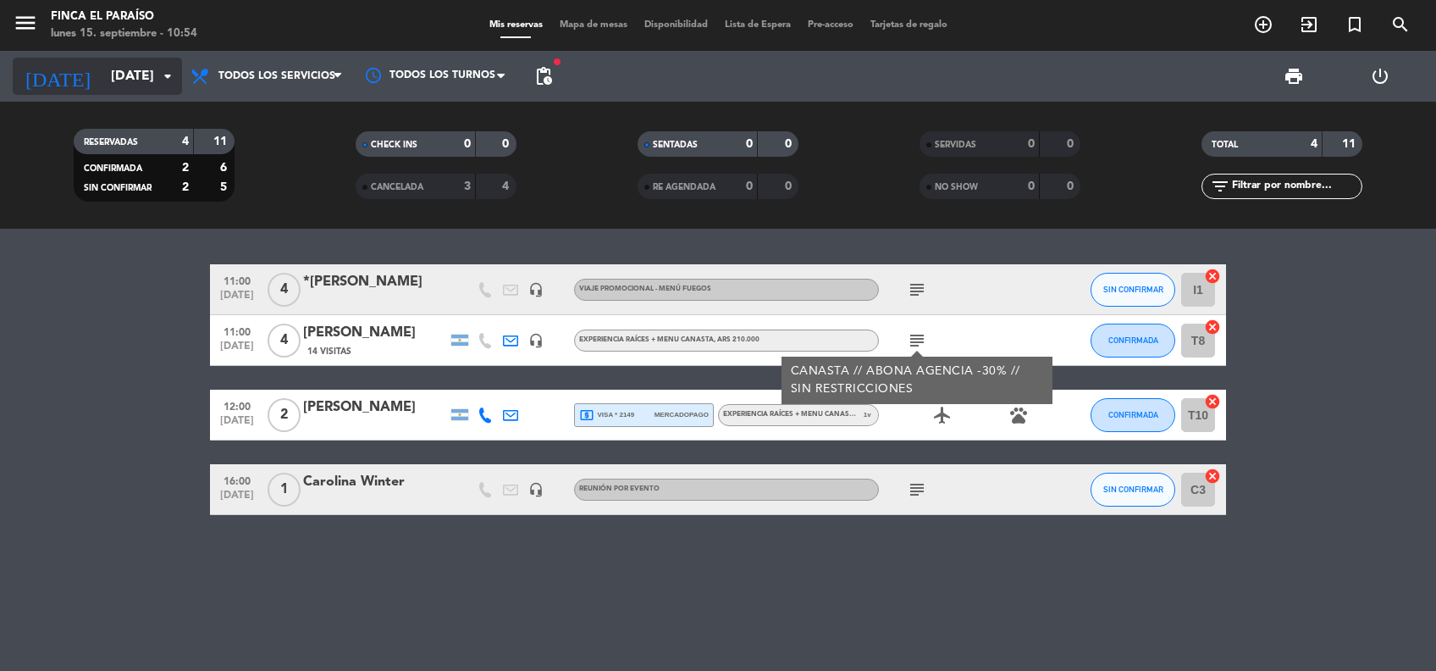
click at [102, 91] on input "[DATE]" at bounding box center [191, 76] width 179 height 33
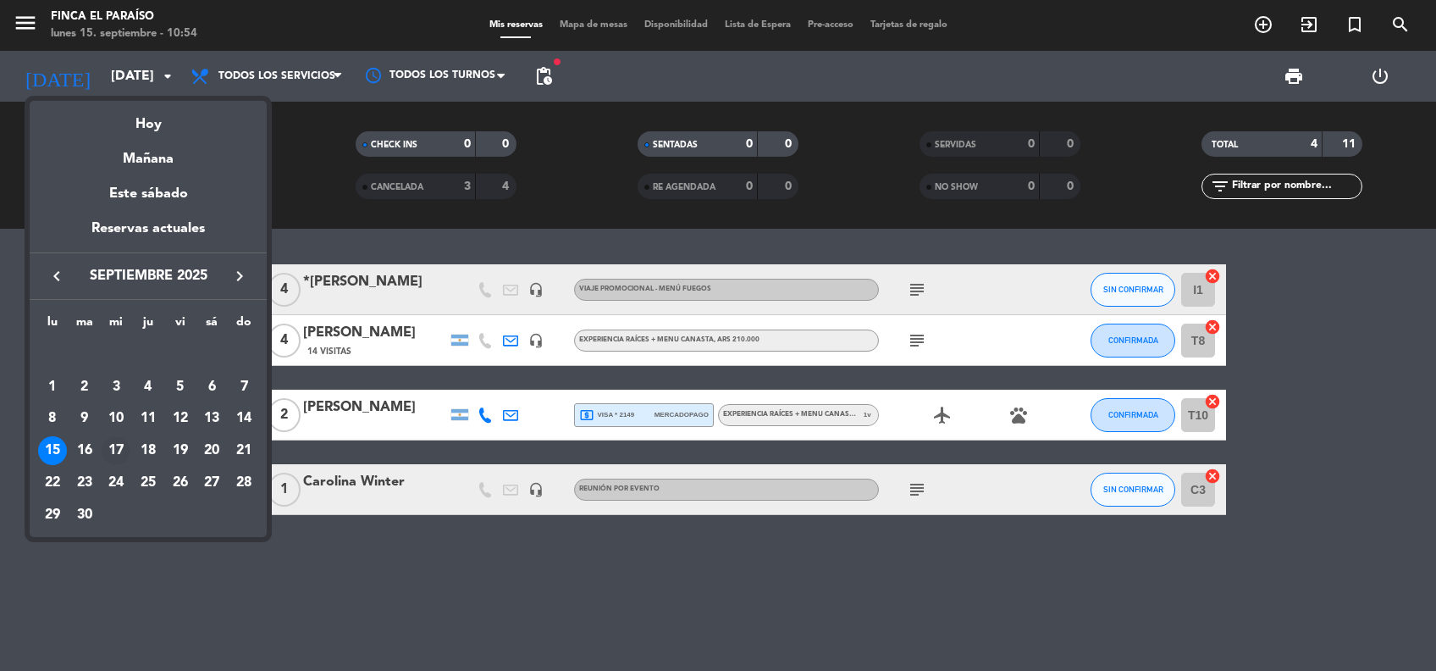
click at [120, 443] on div "17" at bounding box center [116, 450] width 29 height 29
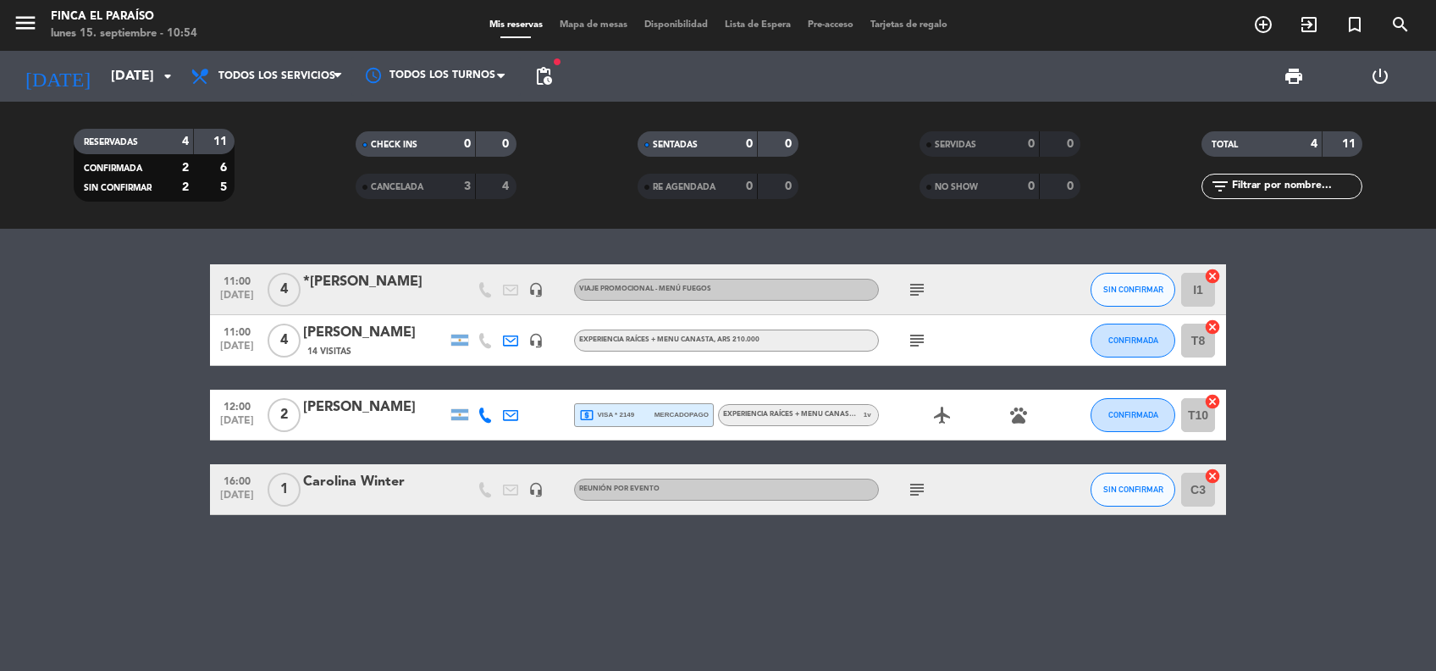
type input "[DATE]"
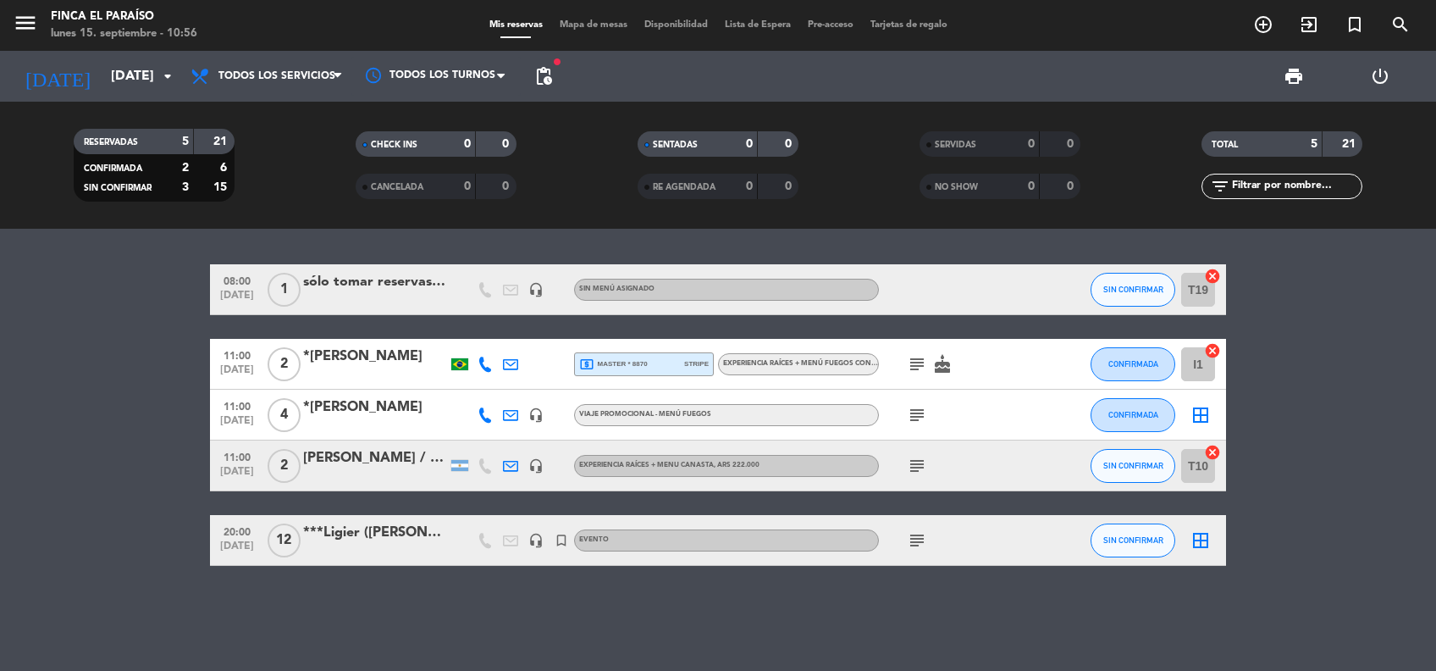
click at [914, 362] on icon "subject" at bounding box center [917, 364] width 20 height 20
click at [368, 347] on div "*[PERSON_NAME]" at bounding box center [375, 356] width 144 height 22
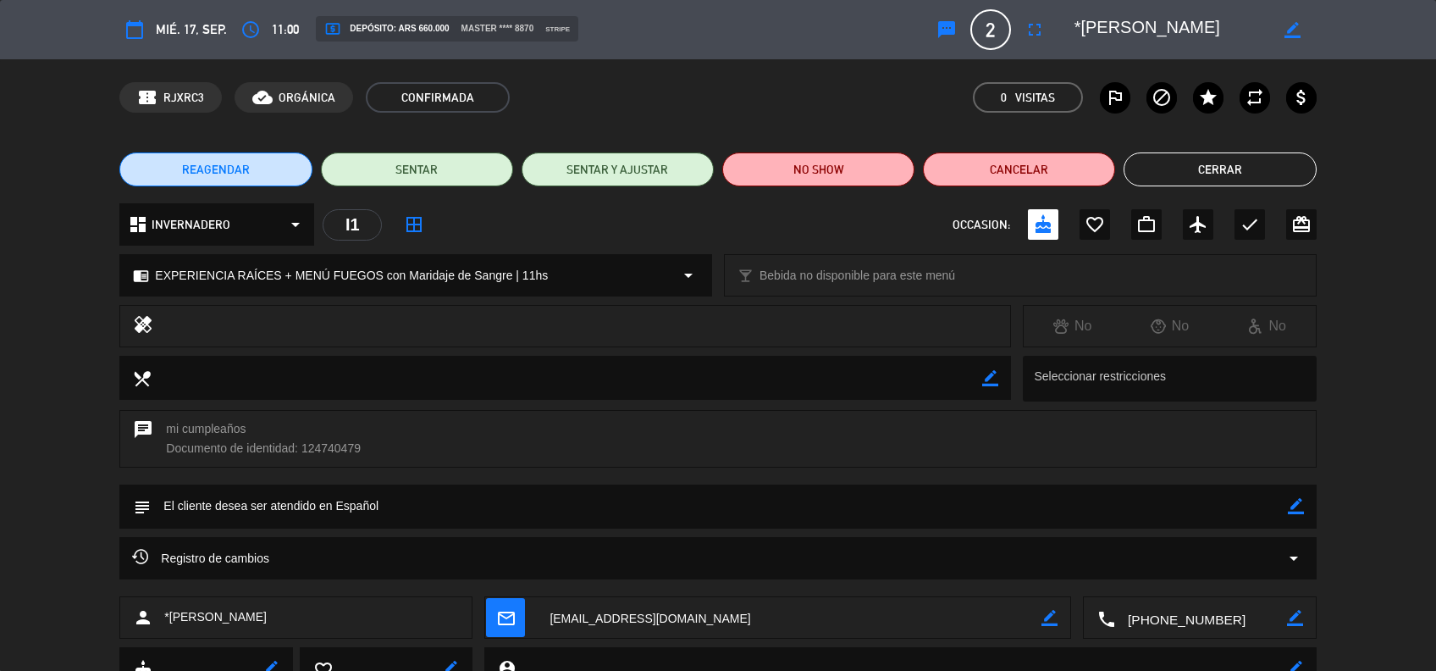
click at [1298, 502] on icon "border_color" at bounding box center [1296, 506] width 16 height 16
click at [1170, 504] on textarea at bounding box center [719, 505] width 1136 height 43
click at [1135, 454] on div "chat mi cumpleaños Documento de identidad: 124740479" at bounding box center [717, 439] width 1196 height 58
click at [1294, 505] on icon at bounding box center [1296, 506] width 16 height 16
click at [1294, 505] on icon "border_color" at bounding box center [1296, 506] width 16 height 16
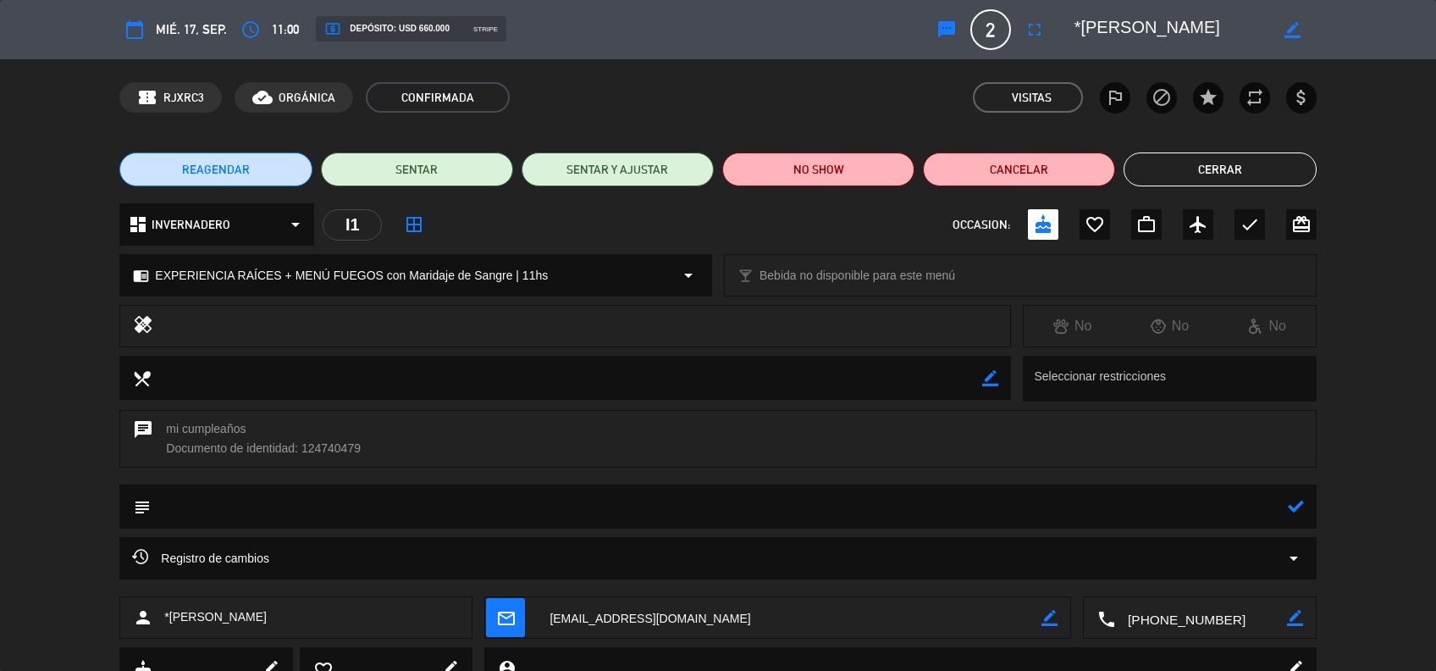
click at [1188, 511] on textarea at bounding box center [719, 505] width 1136 height 43
type textarea "canasta, los trae la agencia [PERSON_NAME]"
click at [1292, 505] on icon at bounding box center [1296, 506] width 16 height 16
click at [1229, 176] on button "Cerrar" at bounding box center [1220, 169] width 192 height 34
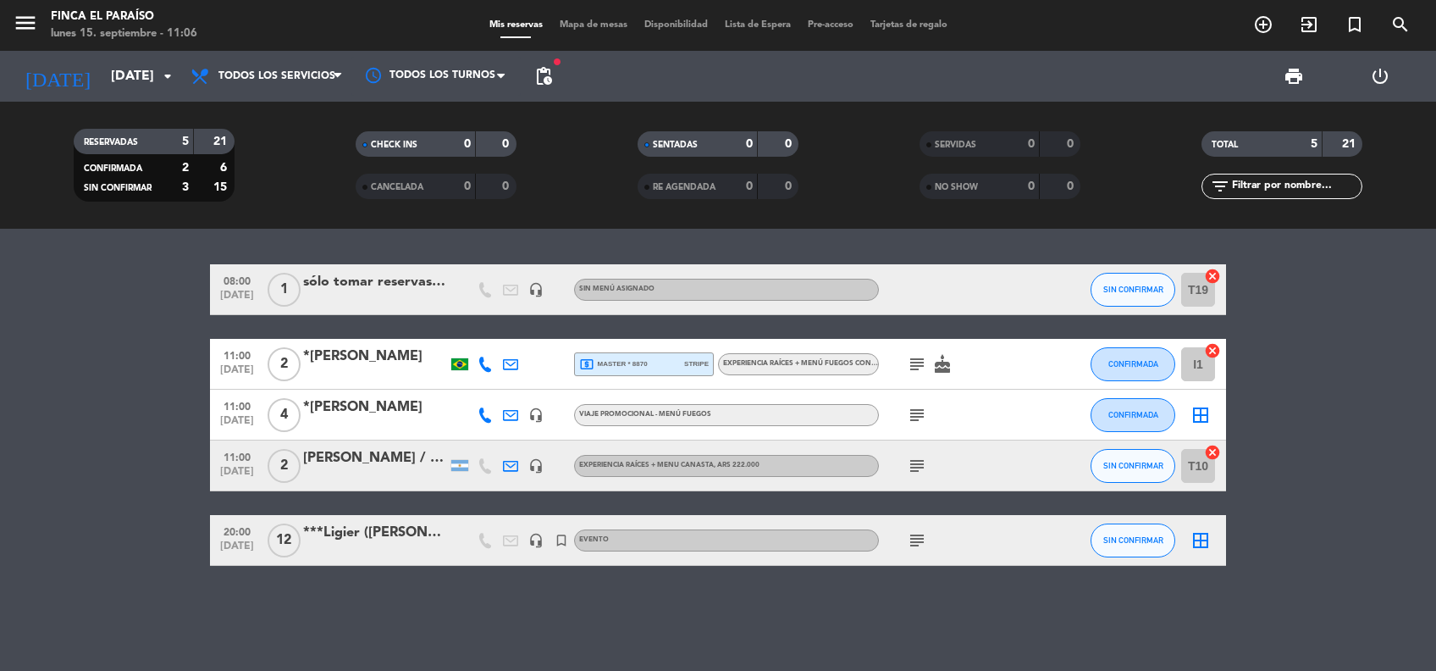
click at [923, 362] on icon "subject" at bounding box center [917, 364] width 20 height 20
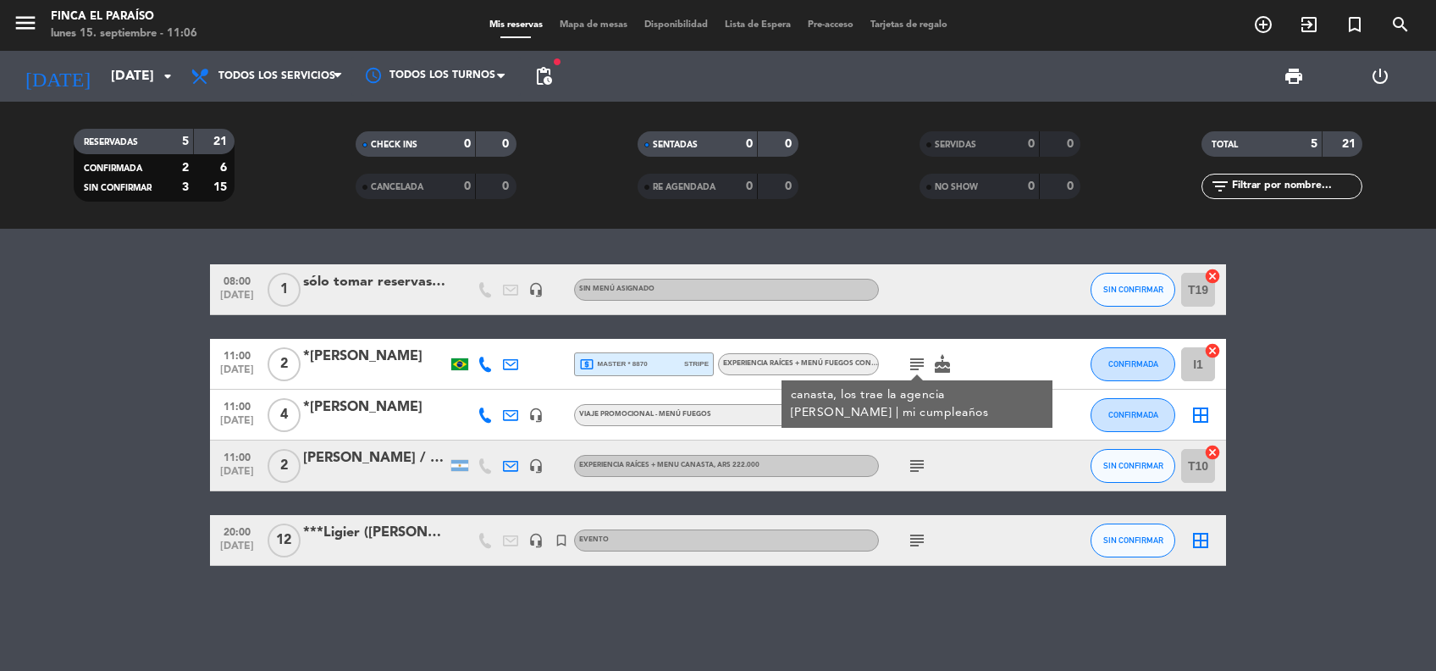
click at [137, 569] on div "08:00 [DATE] 1 sólo tomar reservas a las 11.00 h [DATE]! headset_mic Sin menú a…" at bounding box center [718, 450] width 1436 height 442
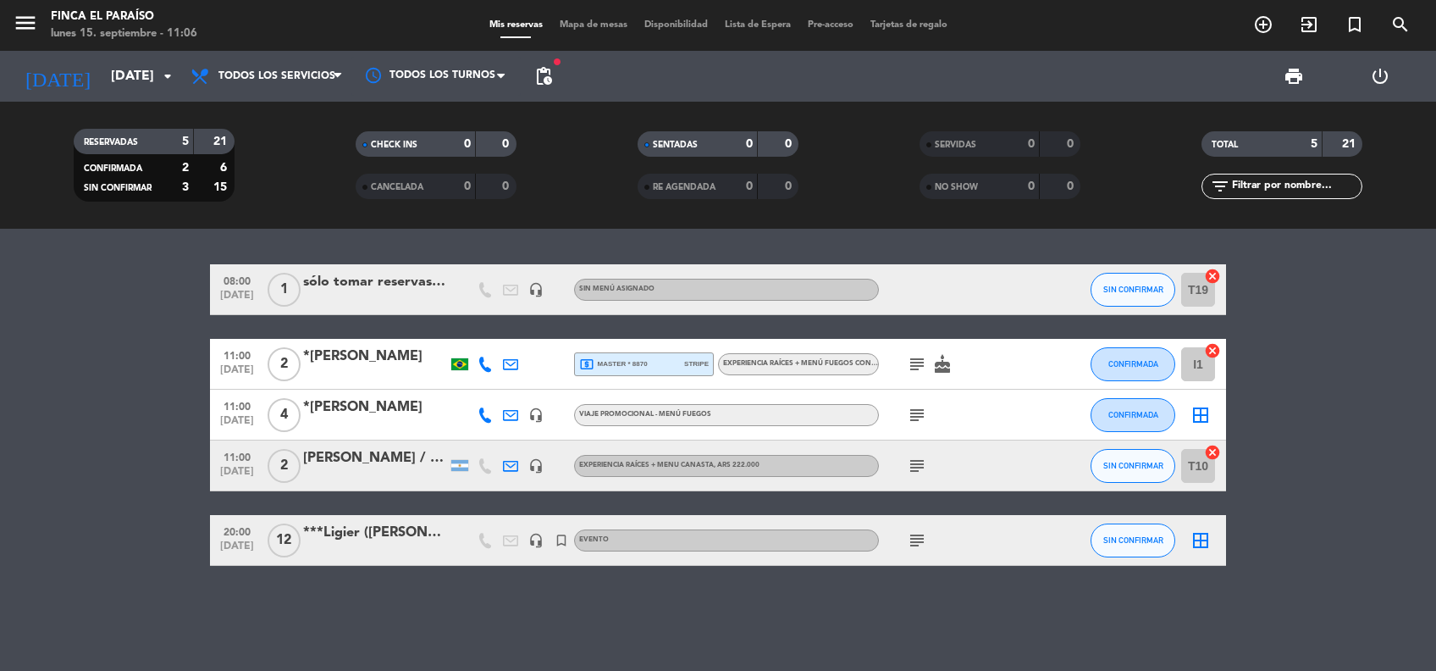
click at [920, 362] on icon "subject" at bounding box center [917, 364] width 20 height 20
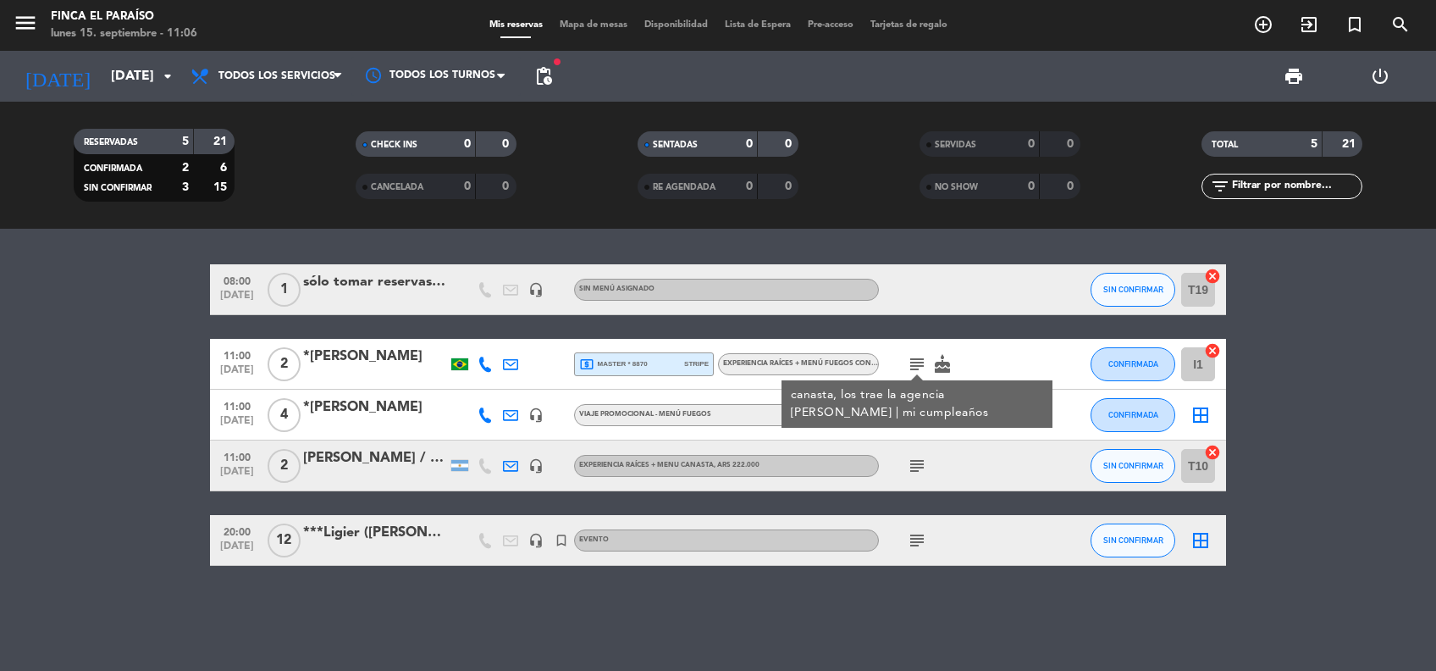
click at [355, 354] on div "*[PERSON_NAME]" at bounding box center [375, 356] width 144 height 22
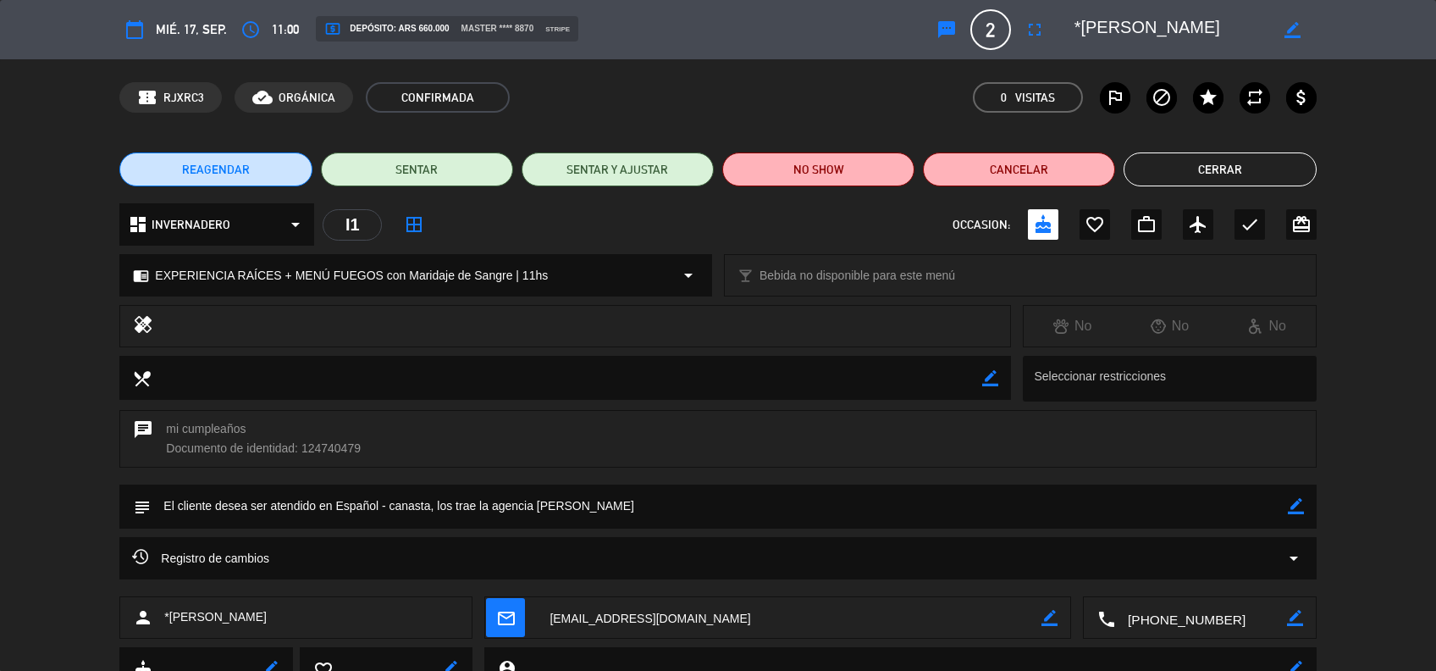
click at [1296, 504] on icon "border_color" at bounding box center [1296, 506] width 16 height 16
click at [208, 508] on textarea at bounding box center [719, 505] width 1136 height 43
type textarea "Fuegos, los trae la agencia [PERSON_NAME]"
click at [1294, 507] on icon at bounding box center [1296, 506] width 16 height 16
click at [1224, 163] on button "Cerrar" at bounding box center [1220, 169] width 192 height 34
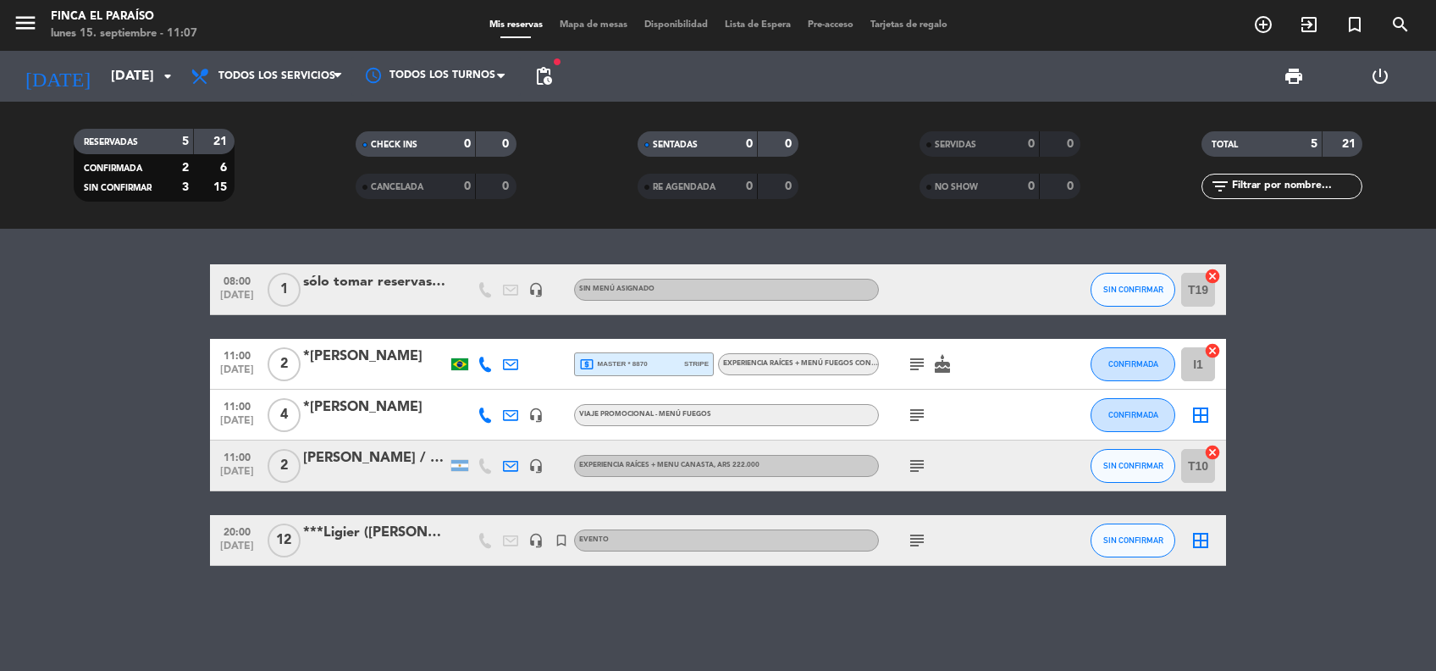
click at [914, 363] on icon "subject" at bounding box center [917, 364] width 20 height 20
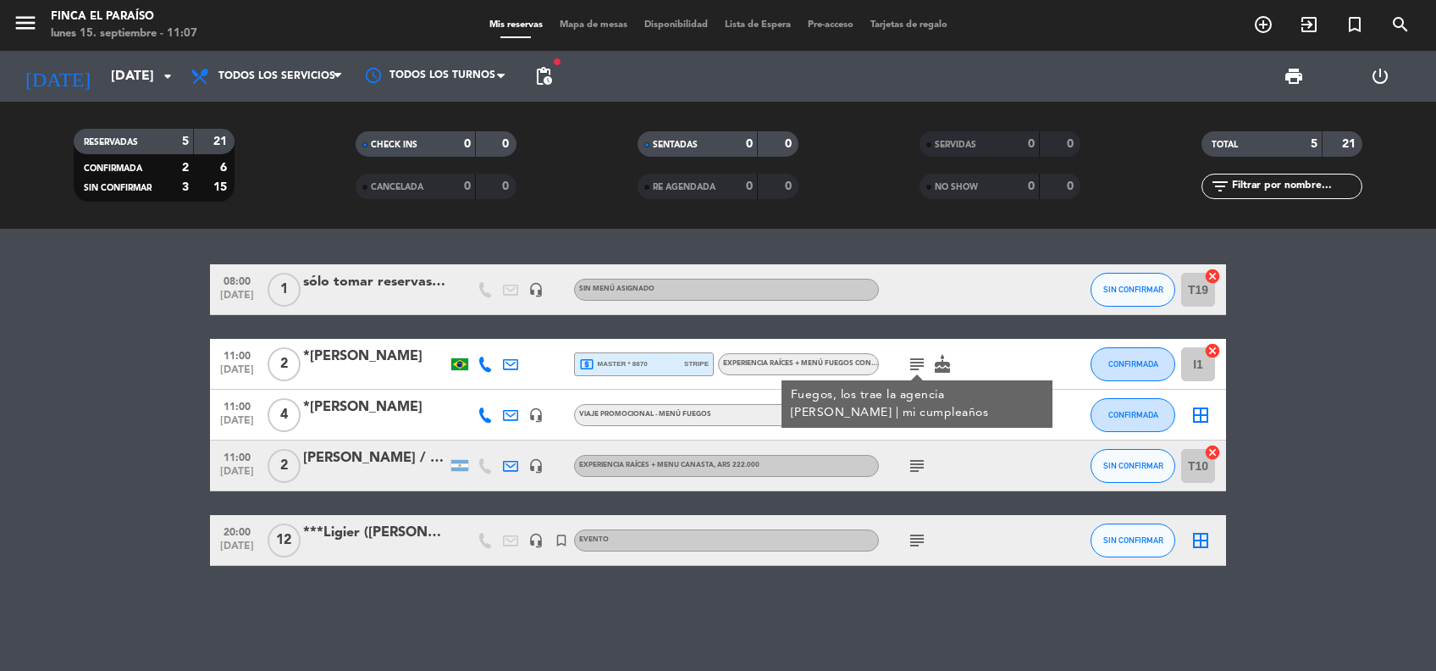
click at [75, 386] on bookings-row "08:00 [DATE] 1 sólo tomar reservas a las 11.00 h [DATE]! headset_mic Sin menú a…" at bounding box center [718, 414] width 1436 height 301
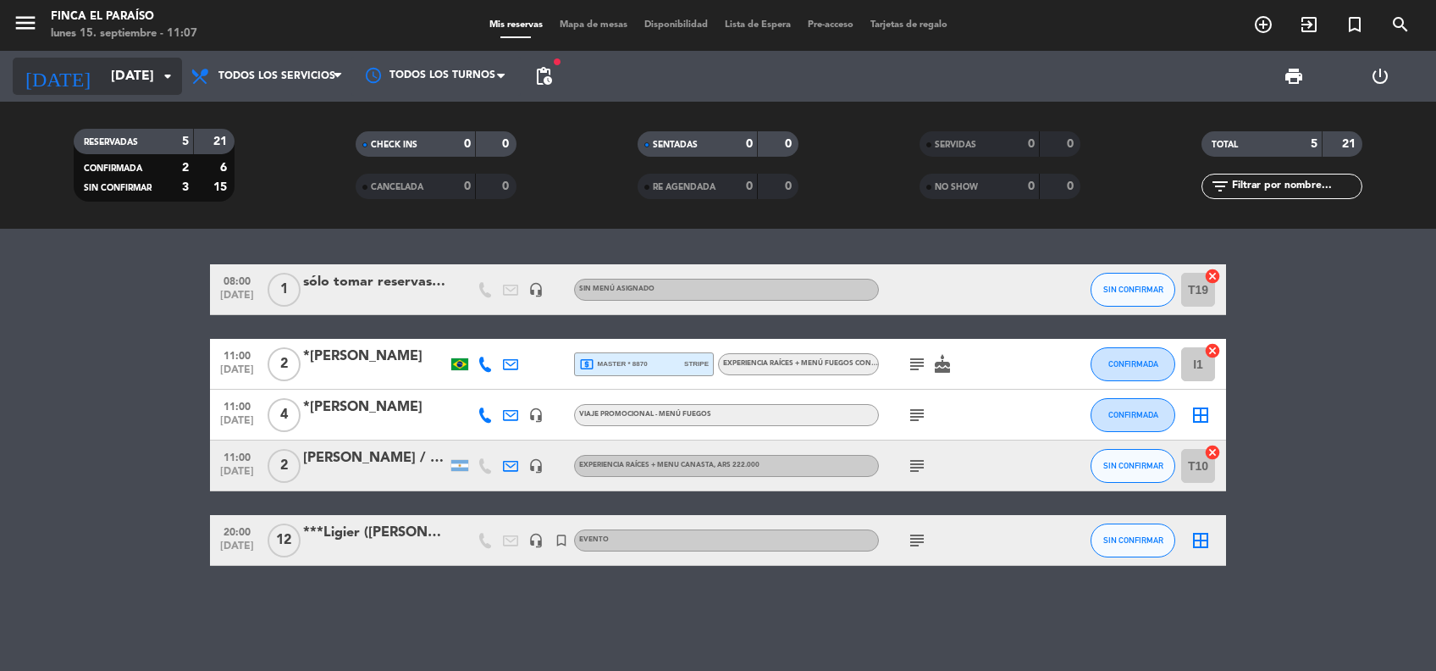
click at [112, 60] on input "[DATE]" at bounding box center [191, 76] width 179 height 33
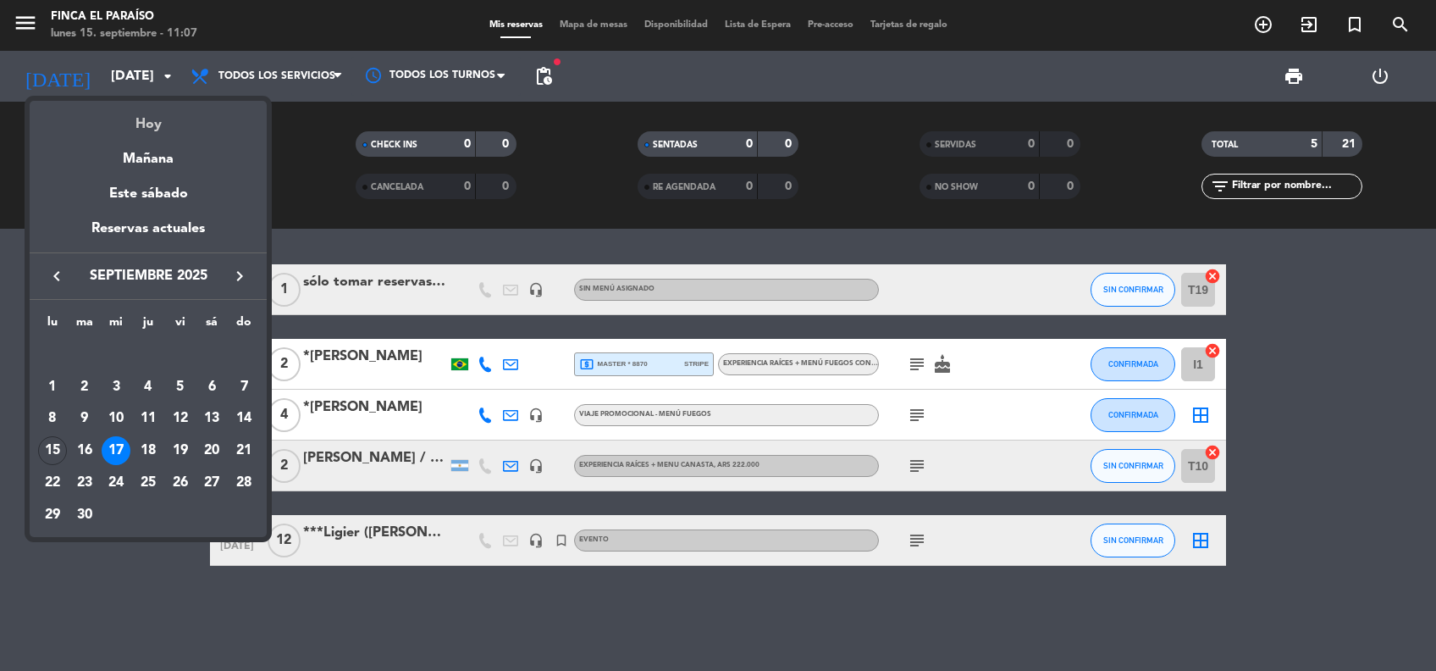
click at [169, 121] on div "Hoy" at bounding box center [148, 118] width 237 height 35
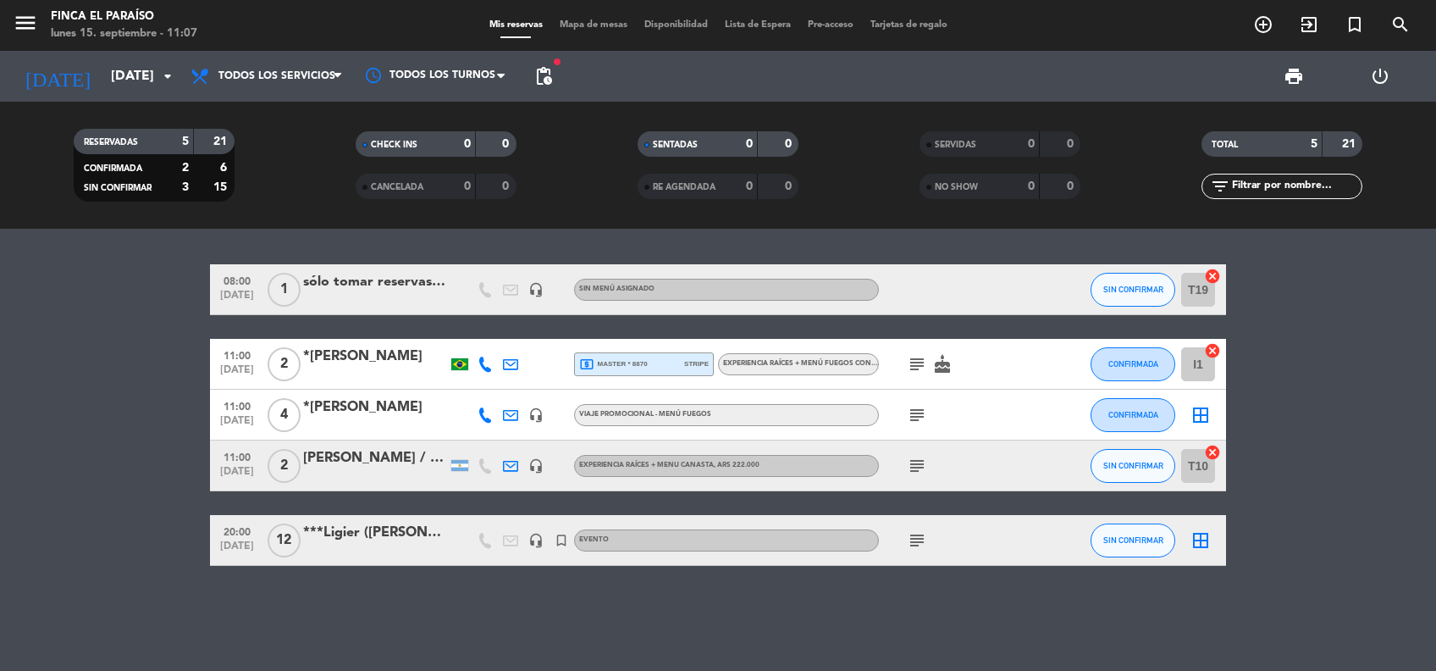
type input "[DATE]"
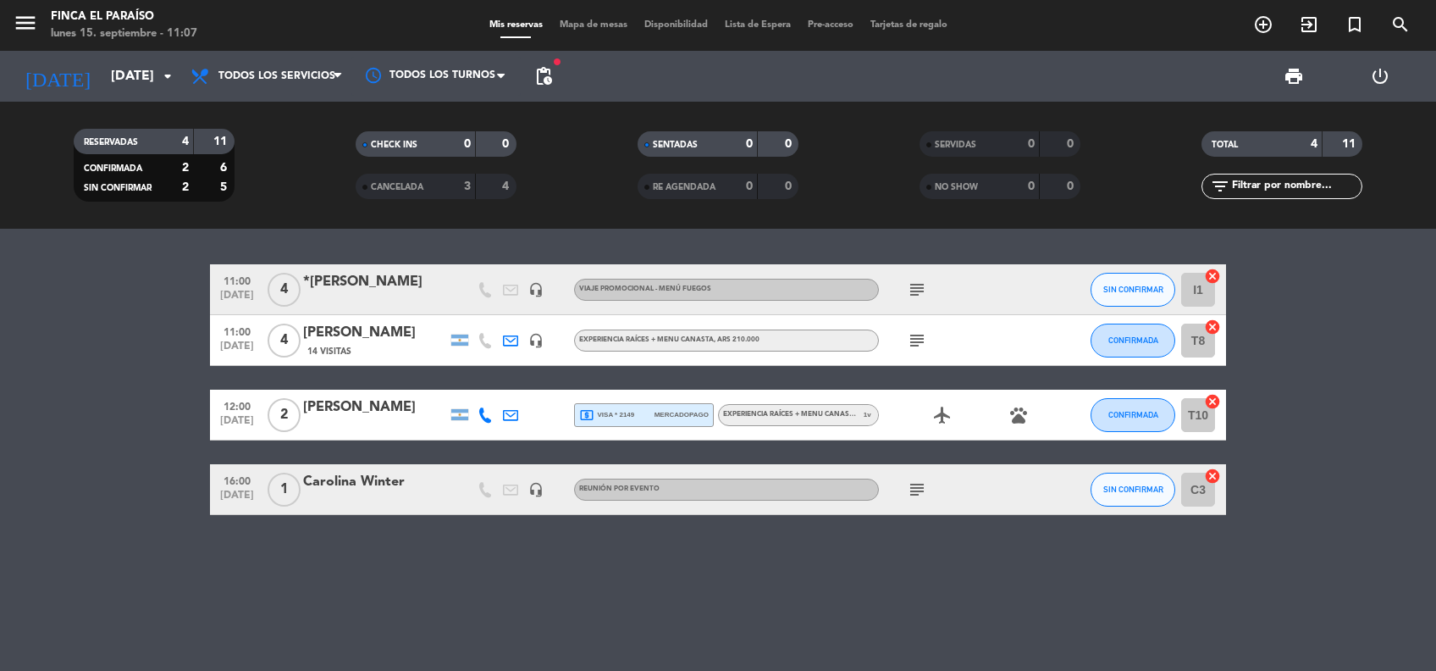
click at [391, 276] on div "*[PERSON_NAME]" at bounding box center [375, 282] width 144 height 22
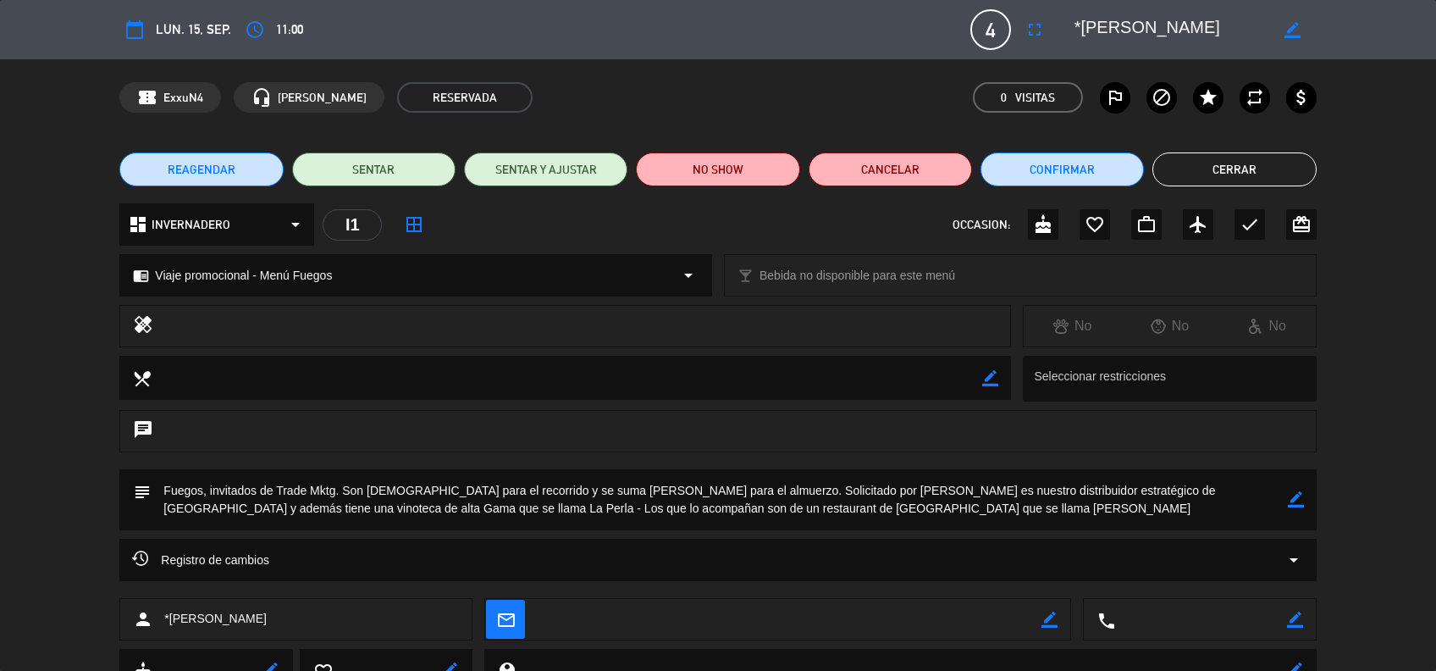
click at [1241, 168] on button "Cerrar" at bounding box center [1233, 169] width 163 height 34
